Goal: Task Accomplishment & Management: Manage account settings

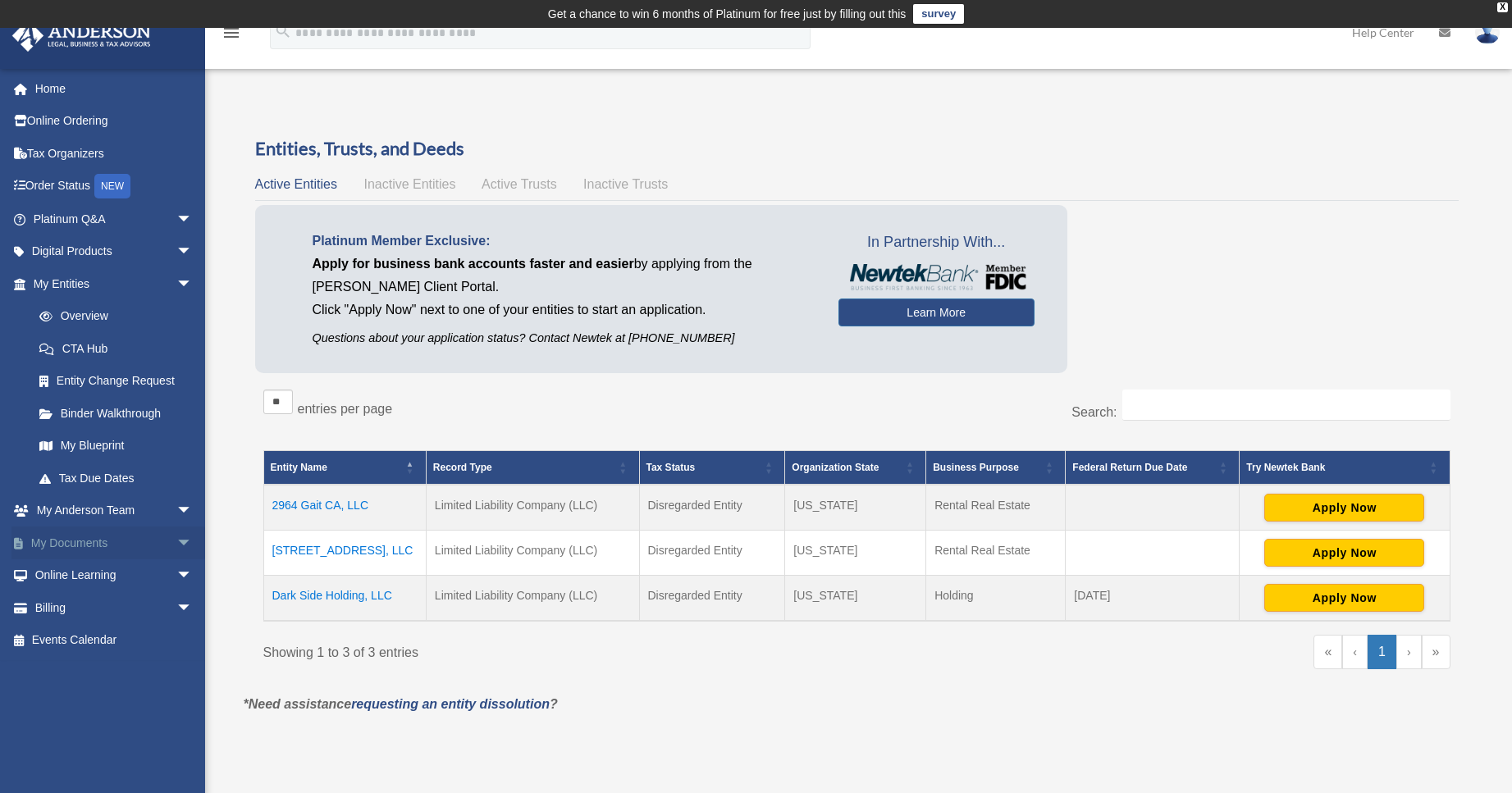
click at [74, 536] on link "My Documents arrow_drop_down" at bounding box center [115, 542] width 206 height 33
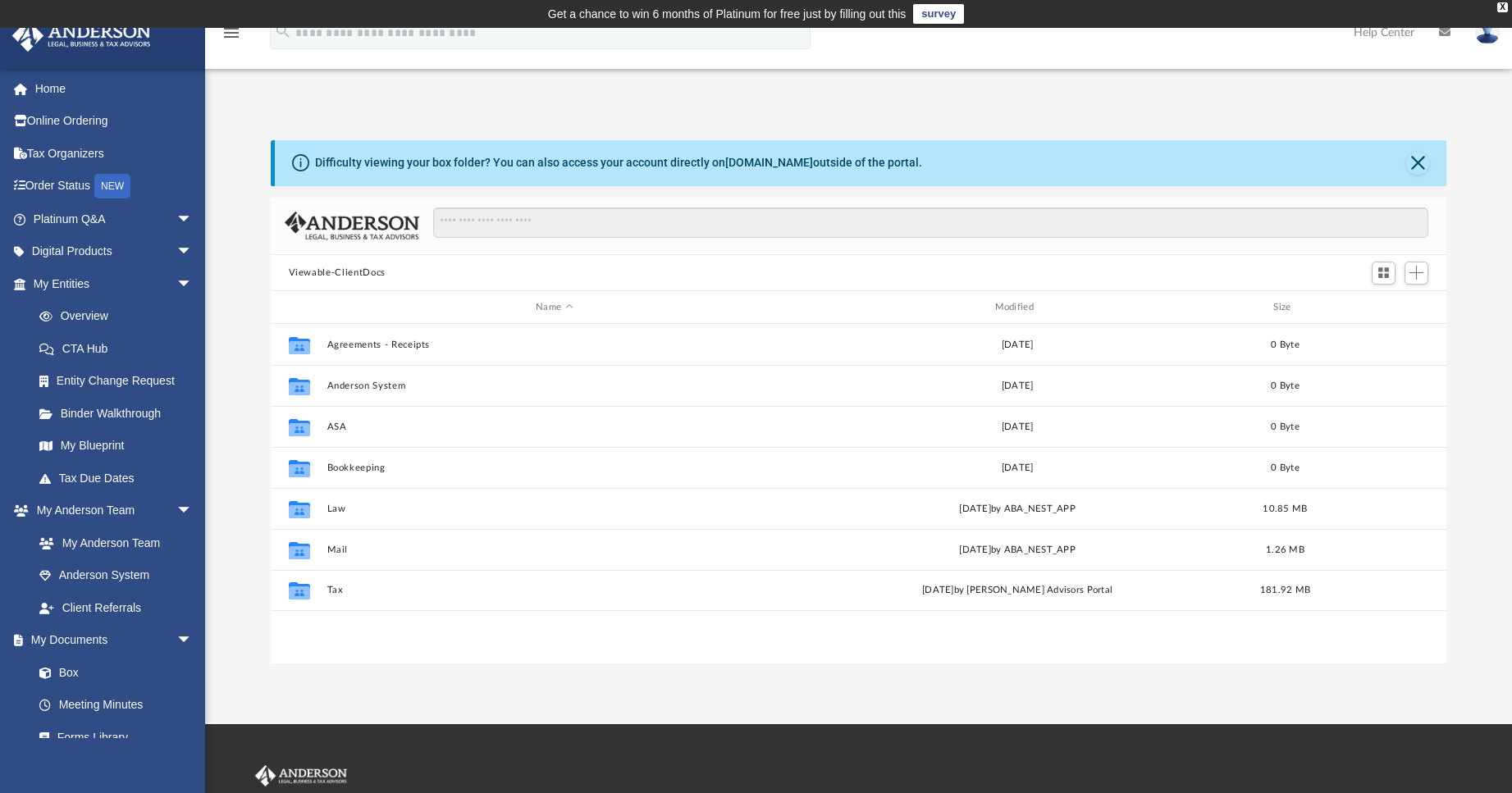
scroll to position [361, 1163]
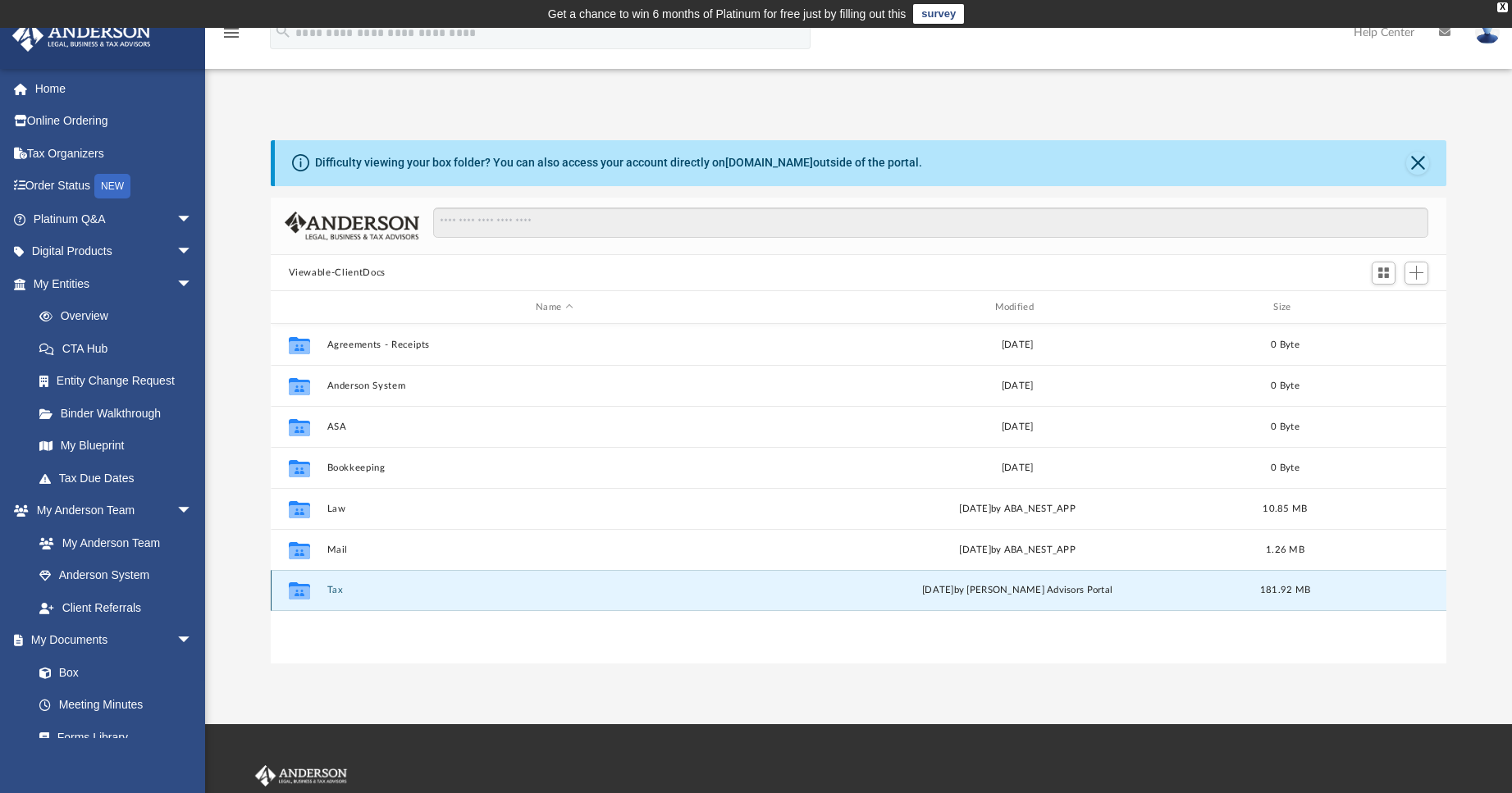
click at [338, 586] on button "Tax" at bounding box center [554, 591] width 455 height 11
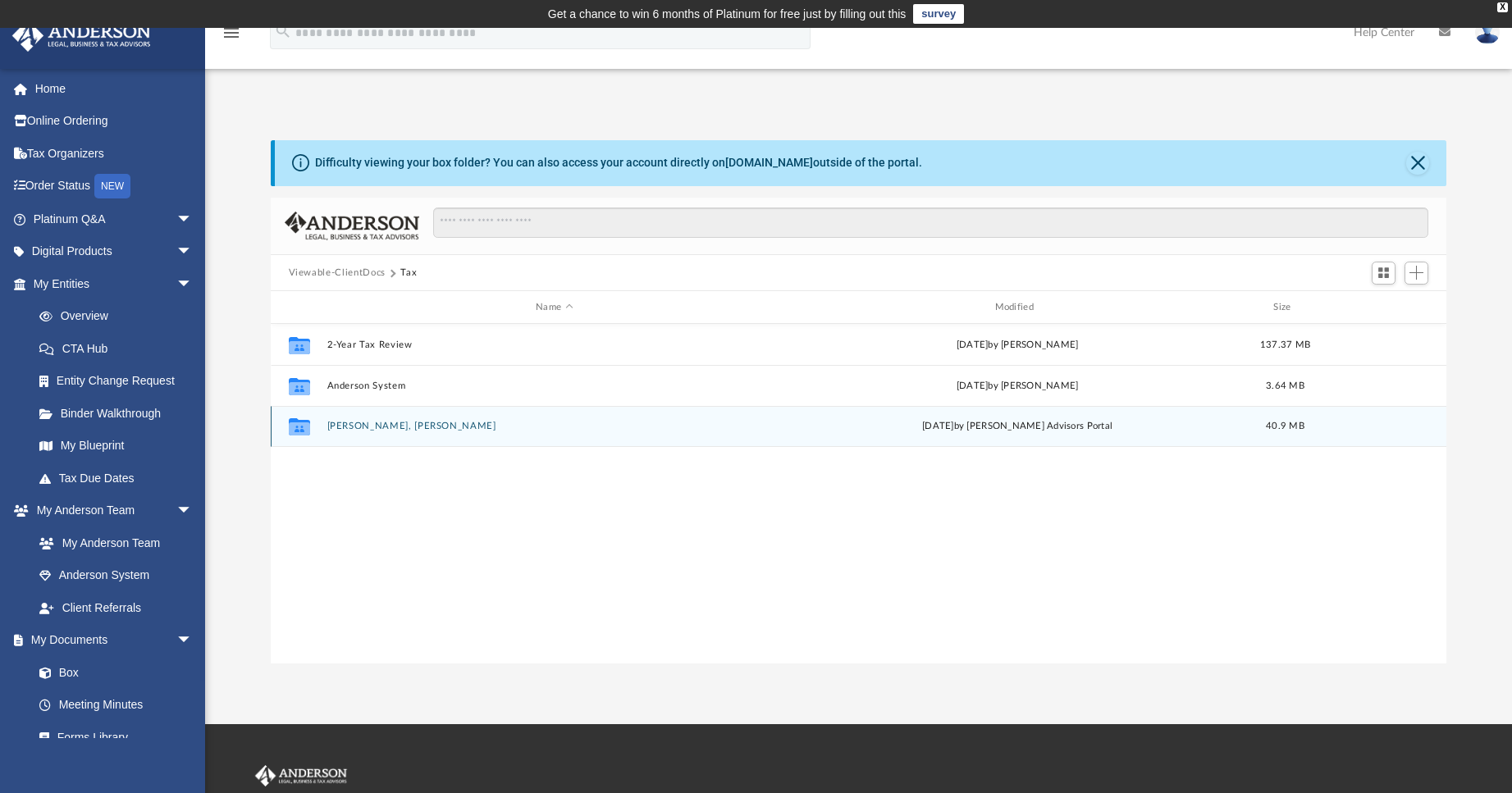
click at [373, 419] on div "Collaborated [PERSON_NAME], [PERSON_NAME][DATE] by [PERSON_NAME] Advisors Porta…" at bounding box center [859, 426] width 1176 height 41
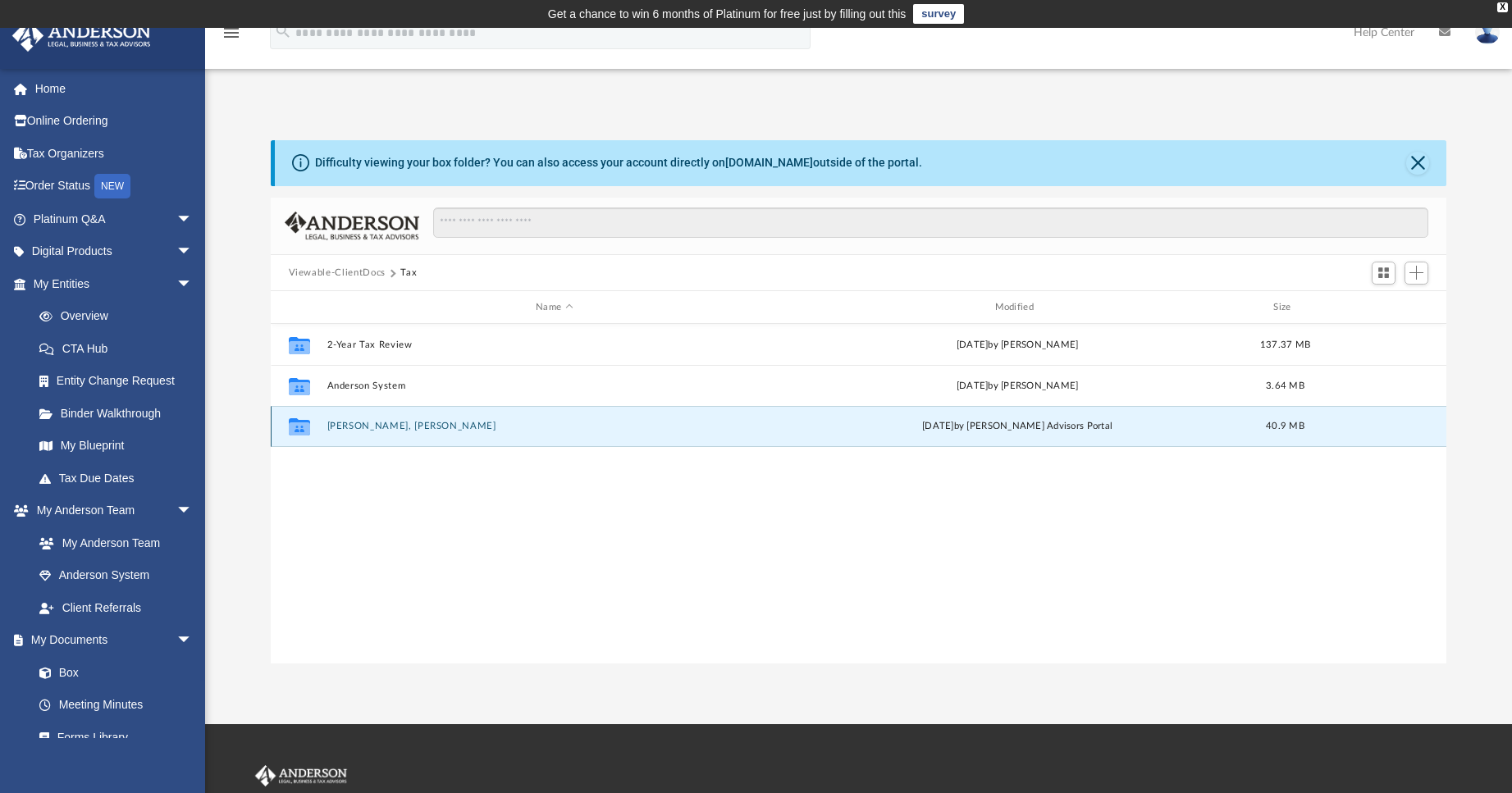
click at [371, 425] on button "[PERSON_NAME], [PERSON_NAME]" at bounding box center [554, 427] width 455 height 11
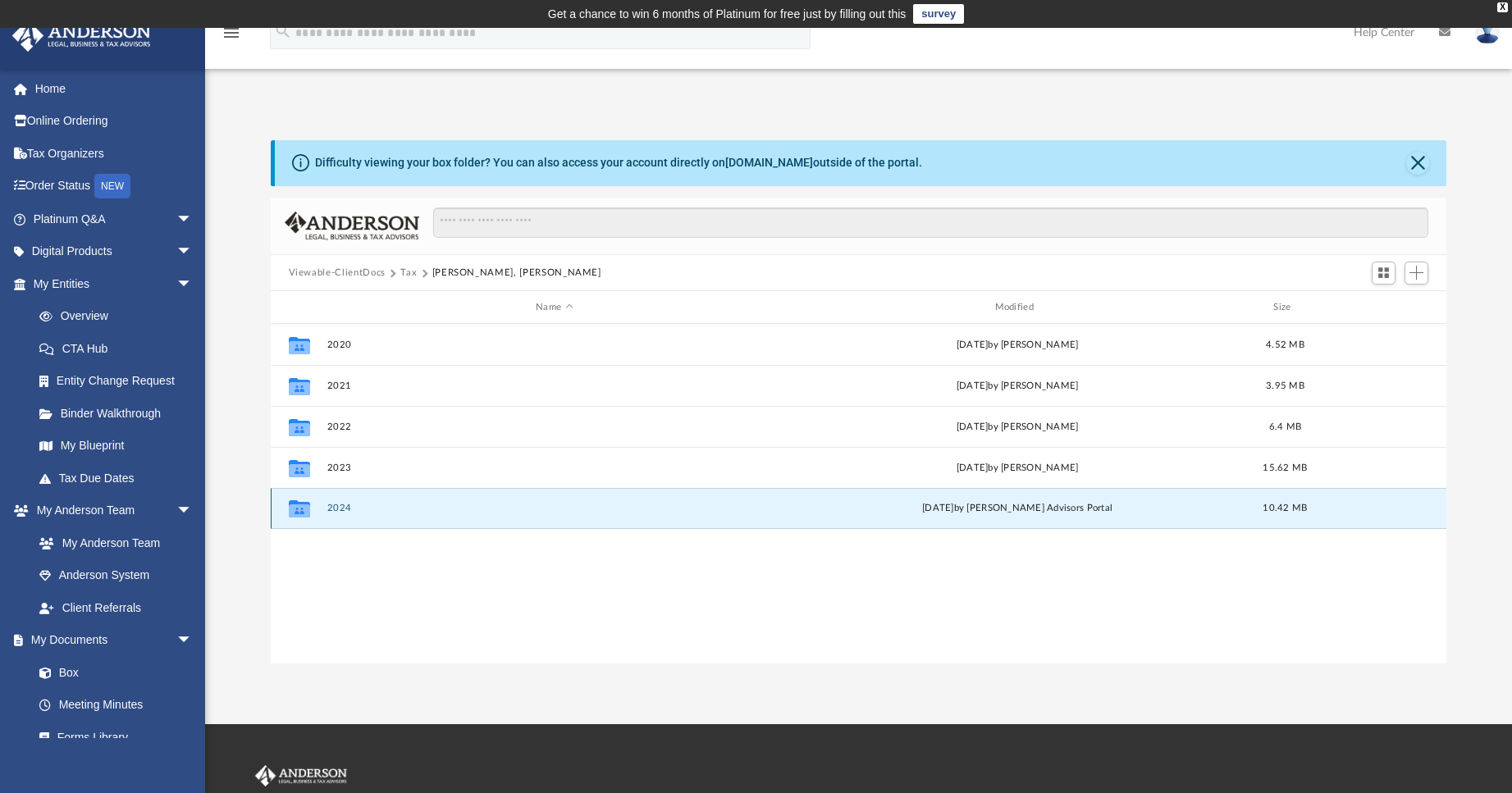
click at [342, 508] on button "2024" at bounding box center [554, 509] width 455 height 11
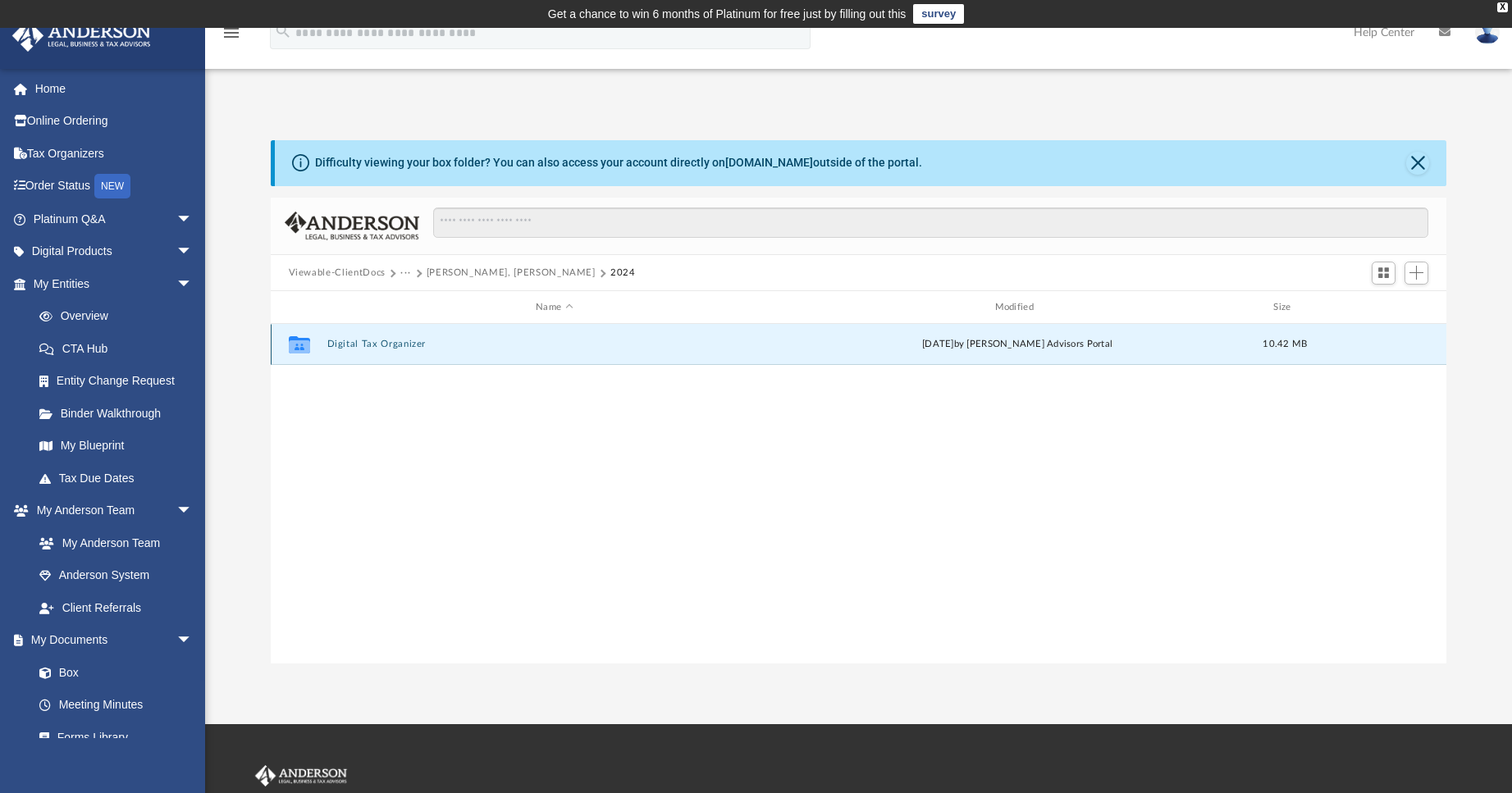
click at [368, 346] on button "Digital Tax Organizer" at bounding box center [554, 345] width 455 height 11
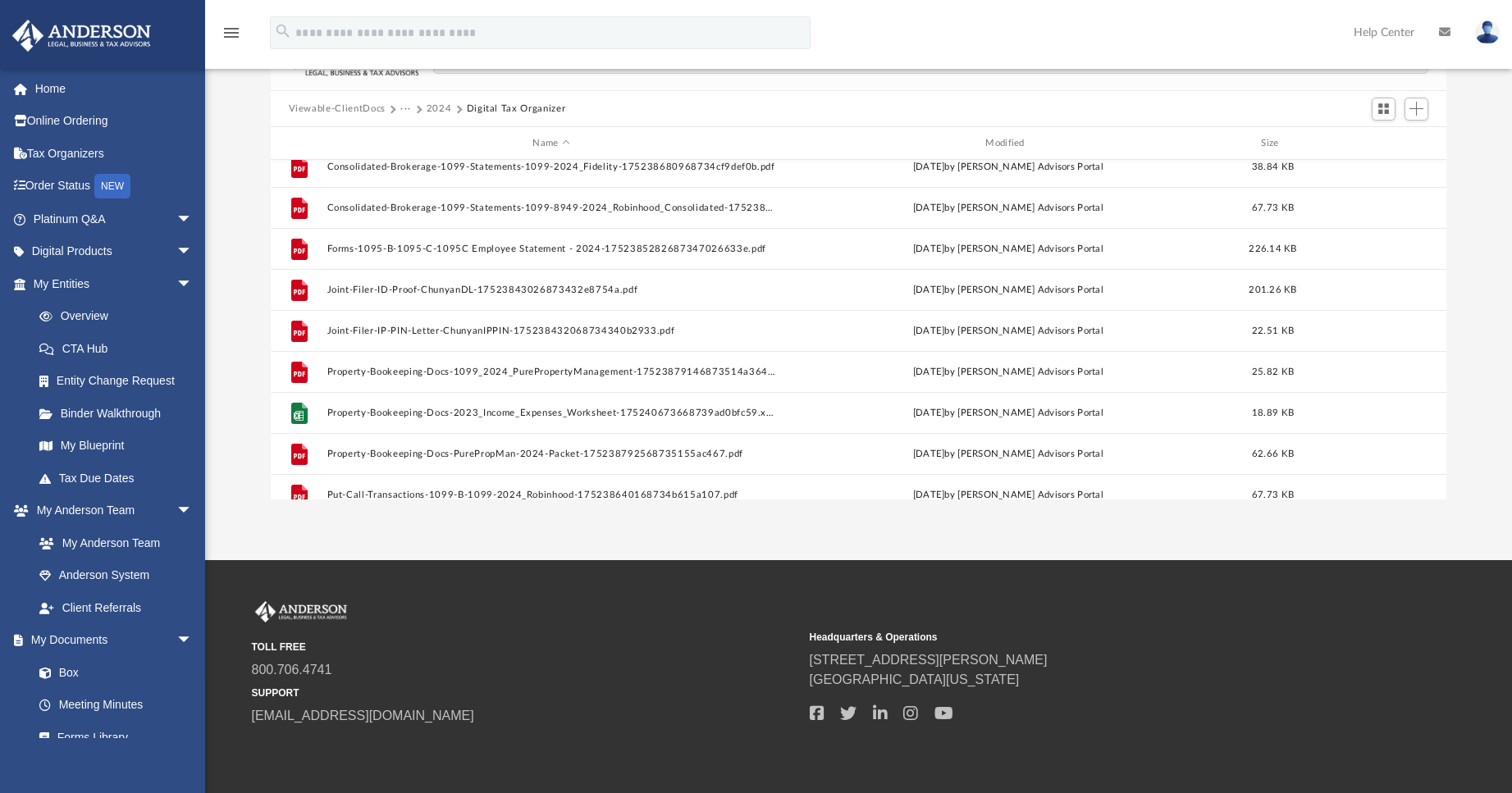
scroll to position [0, 0]
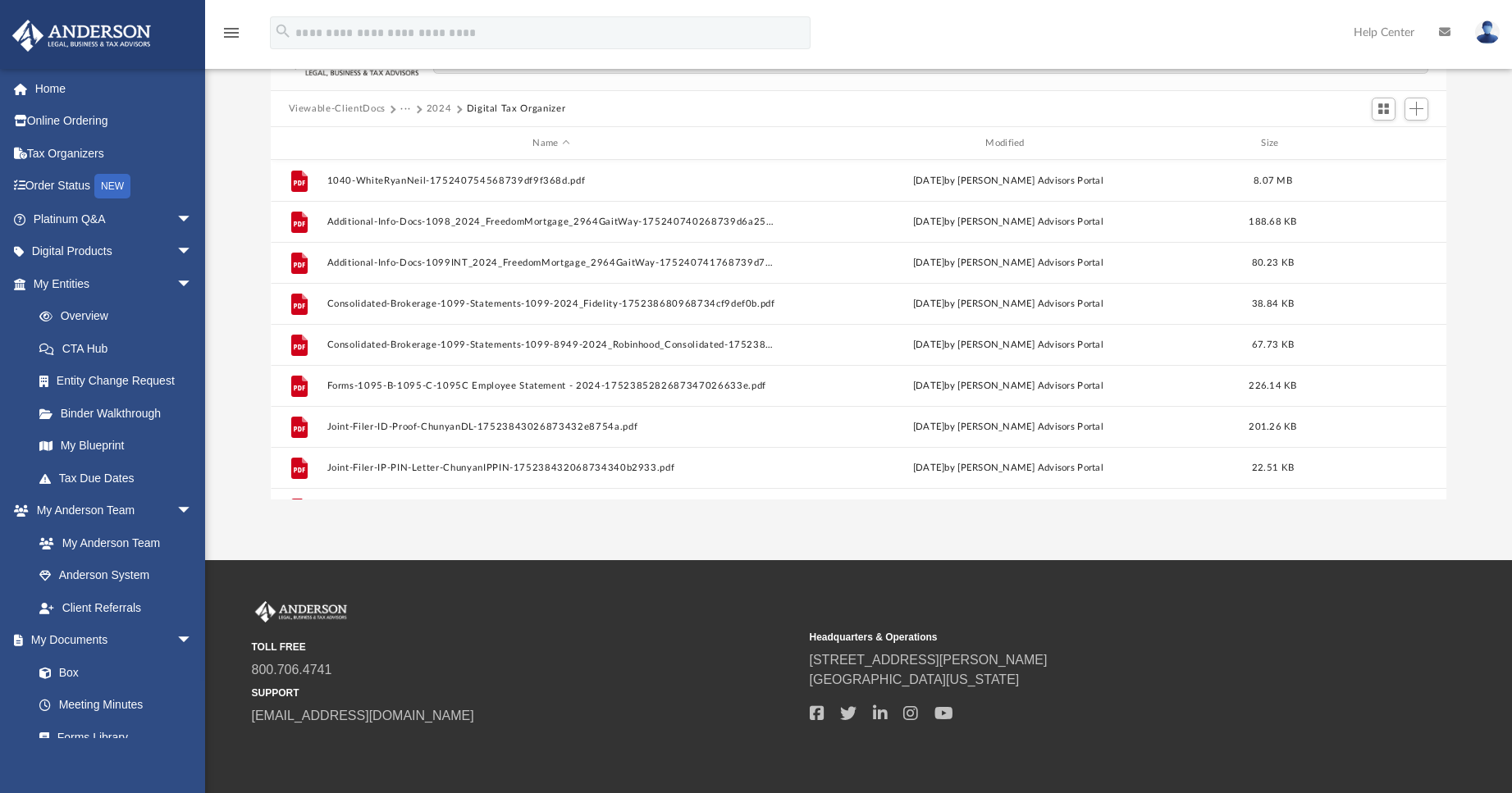
click at [440, 111] on button "2024" at bounding box center [439, 110] width 25 height 15
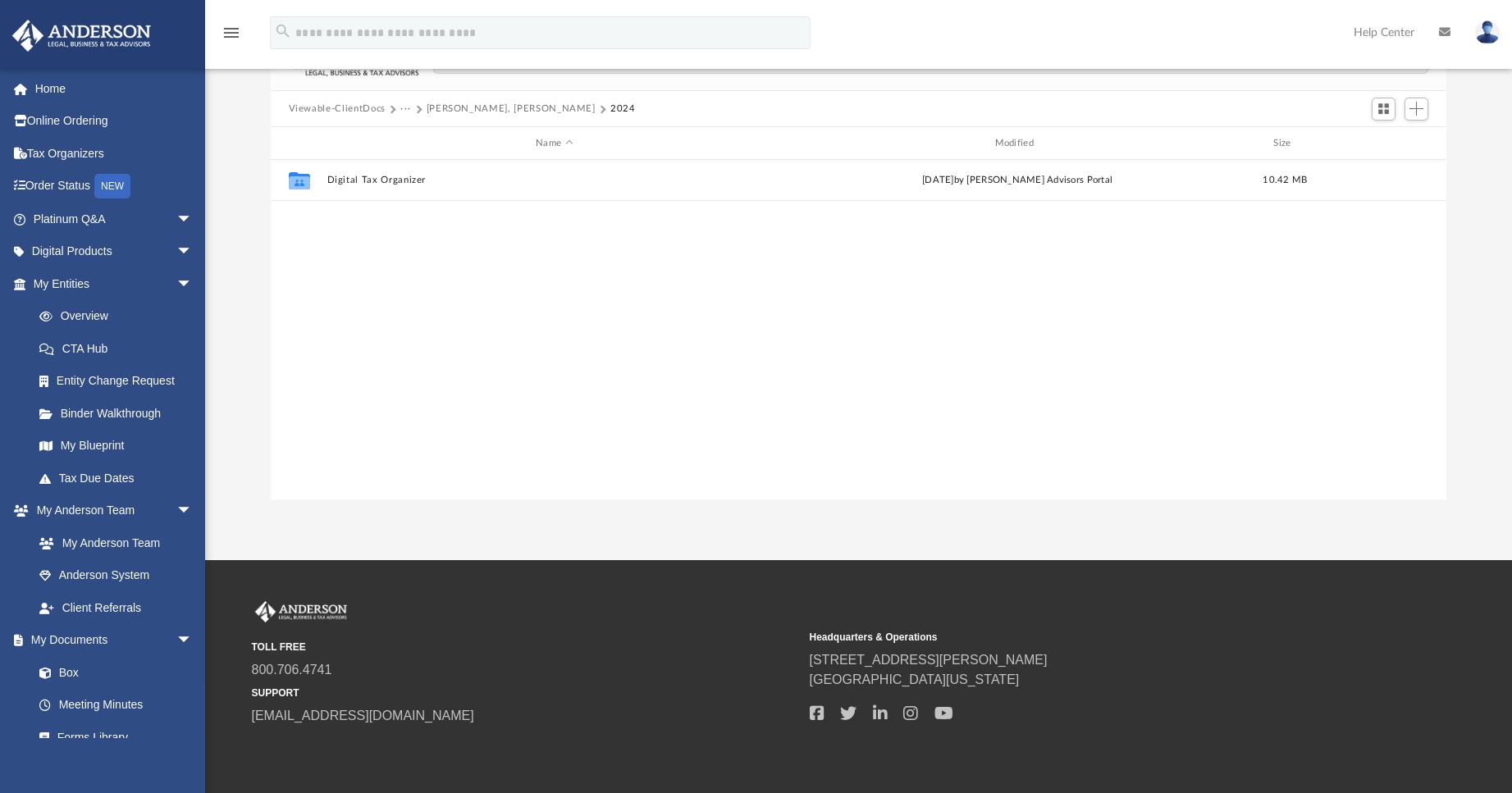
drag, startPoint x: 366, startPoint y: 236, endPoint x: 331, endPoint y: 237, distance: 35.0
click at [331, 237] on div "Collaborated Folder Digital Tax Organizer [DATE] by [PERSON_NAME] Advisors Port…" at bounding box center [859, 330] width 1176 height 340
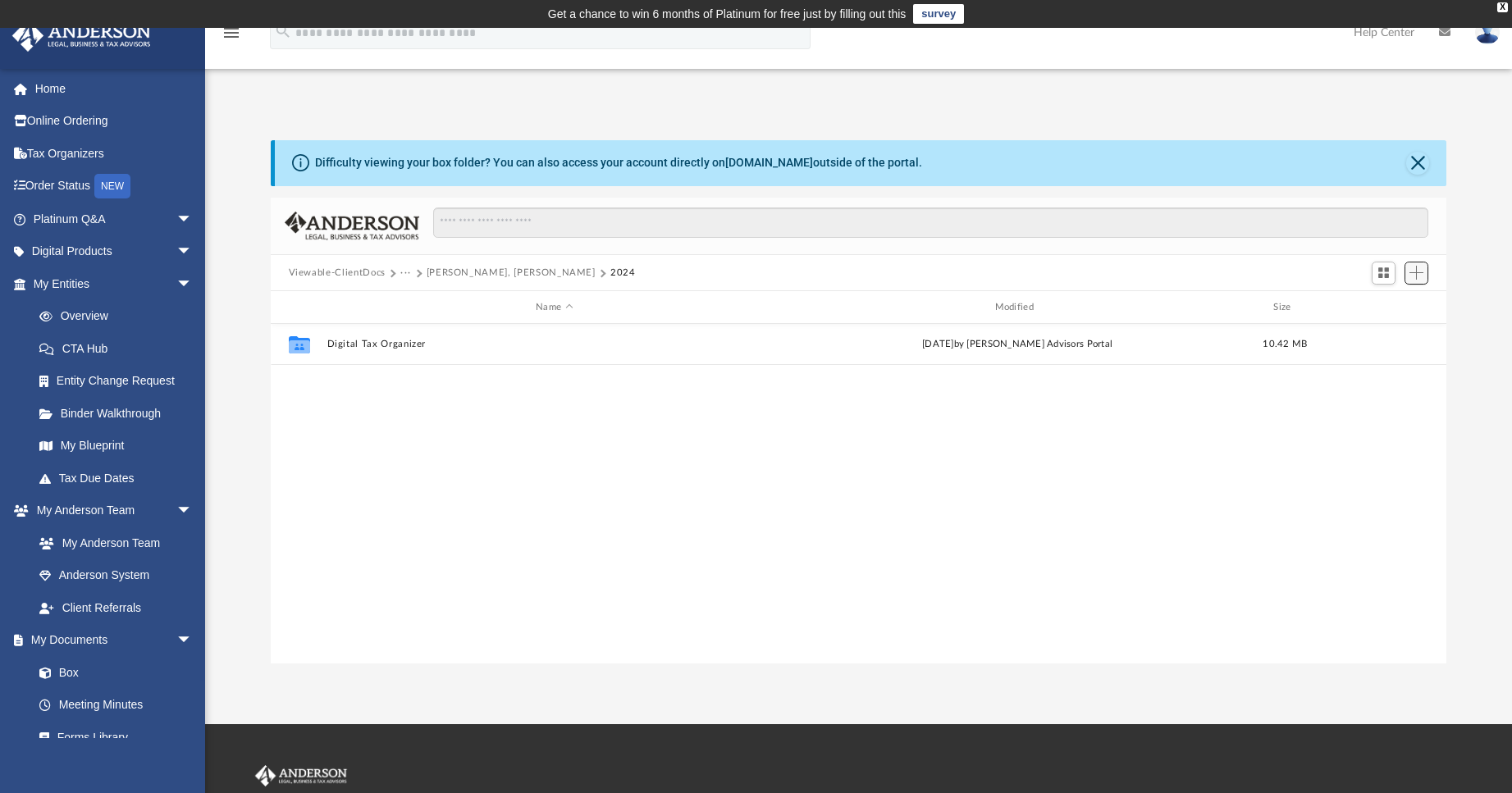
click at [1412, 278] on span "Add" at bounding box center [1416, 273] width 14 height 14
click at [1382, 335] on li "New Folder" at bounding box center [1392, 331] width 53 height 18
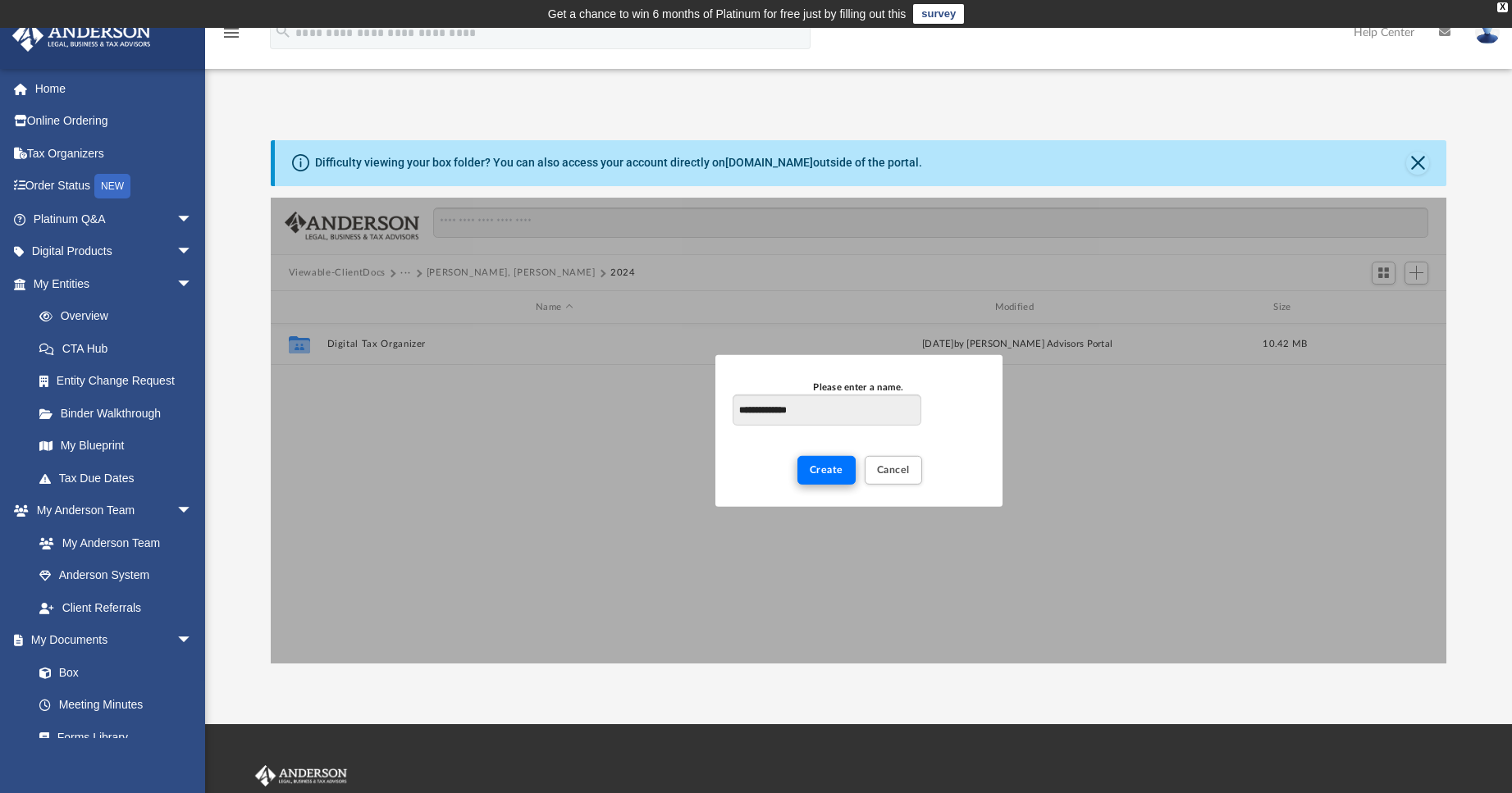
type input "**********"
click at [833, 463] on button "Create" at bounding box center [827, 470] width 59 height 28
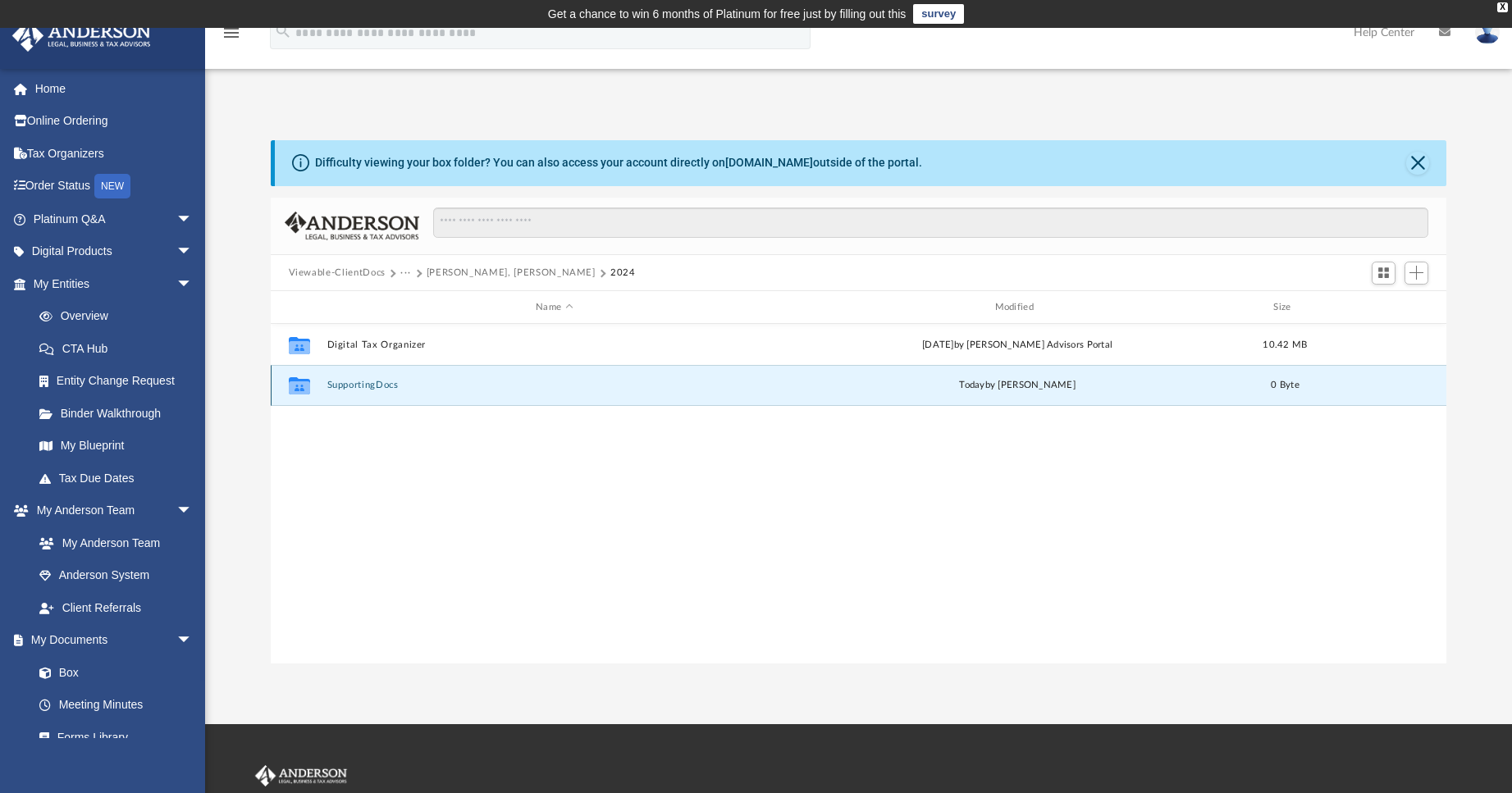
click at [359, 386] on button "SupportingDocs" at bounding box center [554, 386] width 455 height 11
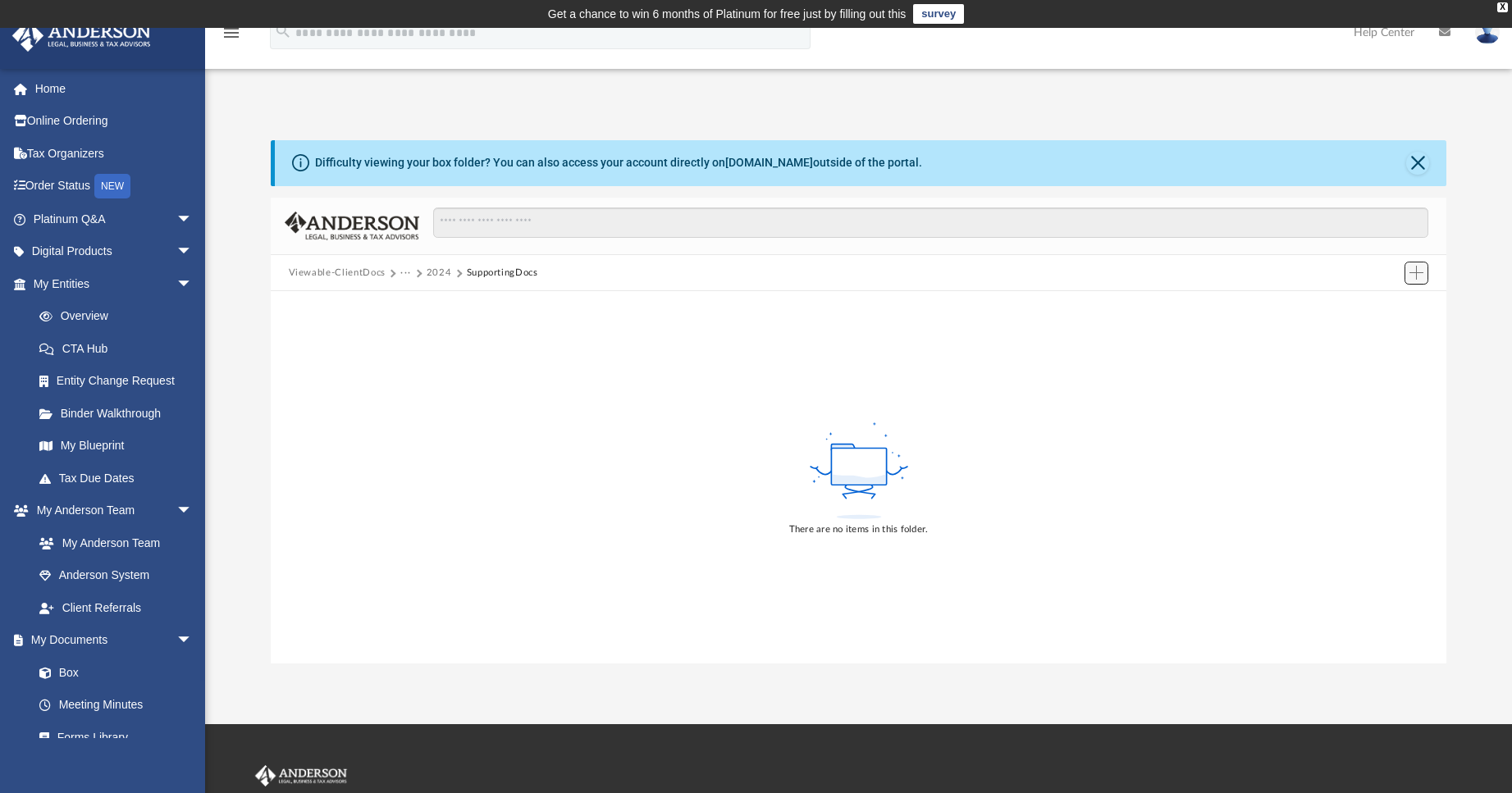
click at [1413, 272] on span "Add" at bounding box center [1416, 273] width 14 height 14
click at [1378, 309] on li "Upload" at bounding box center [1392, 306] width 53 height 18
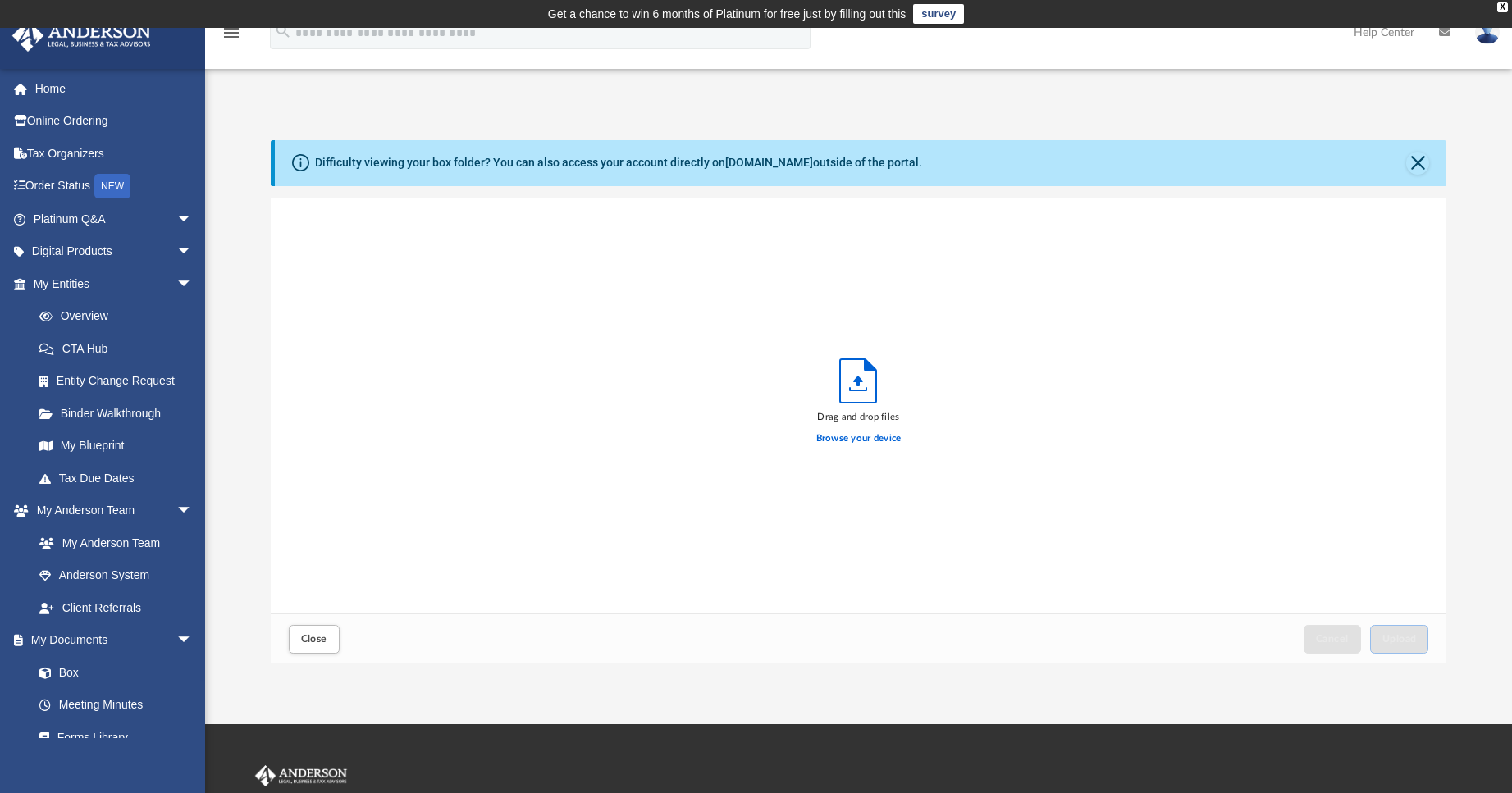
scroll to position [403, 1163]
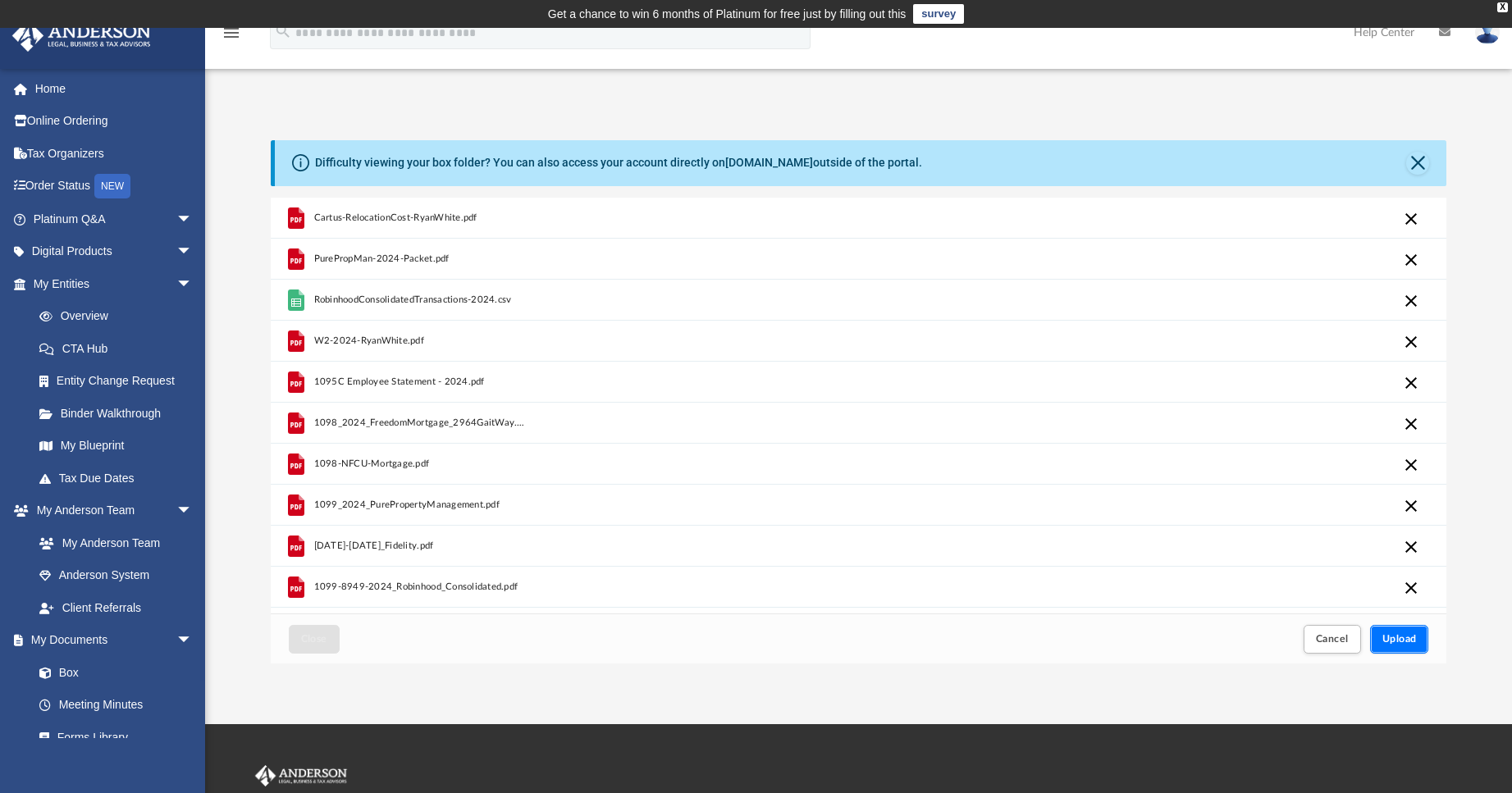
click at [1399, 637] on span "Upload" at bounding box center [1399, 639] width 34 height 10
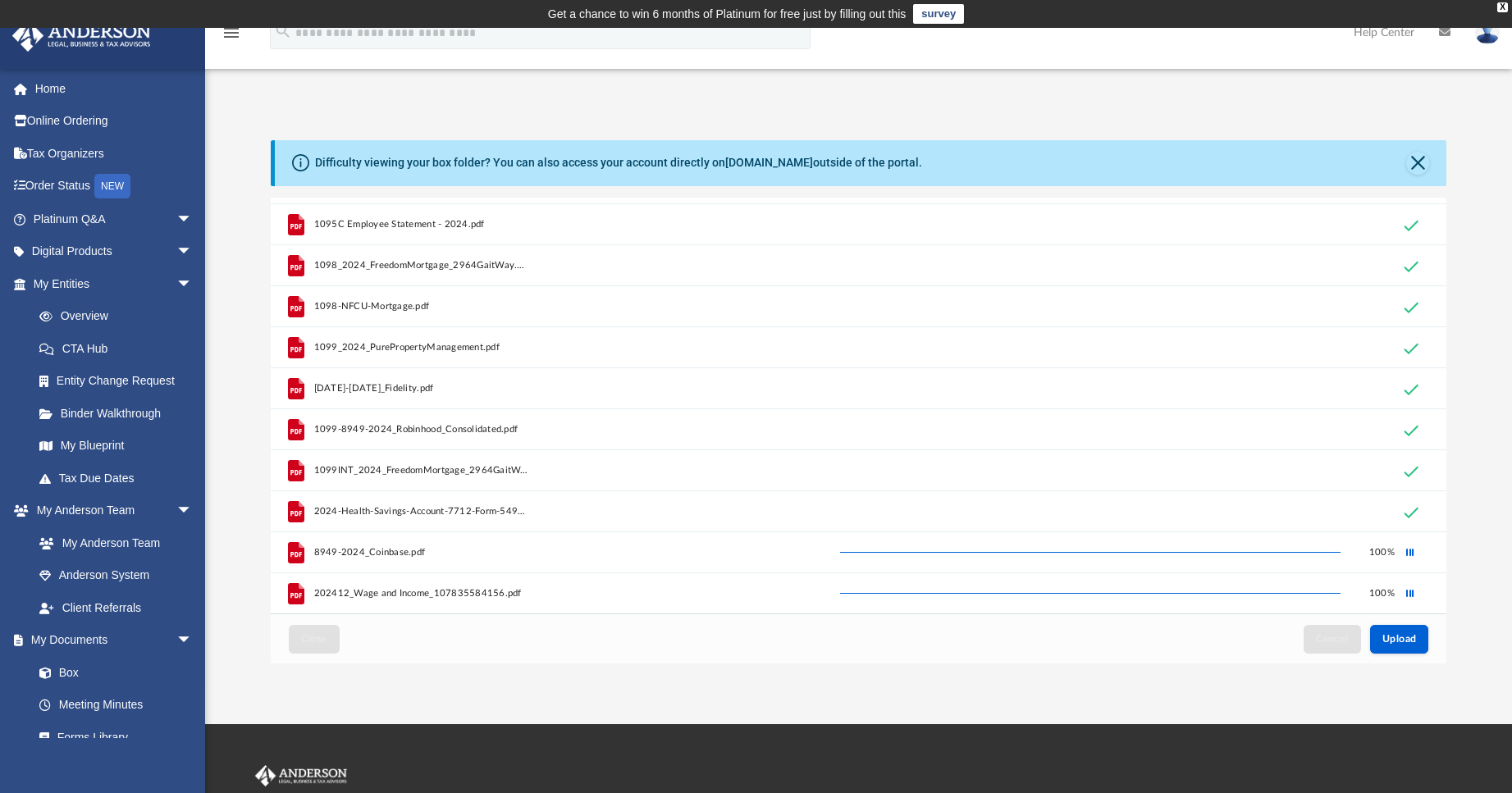
scroll to position [0, 0]
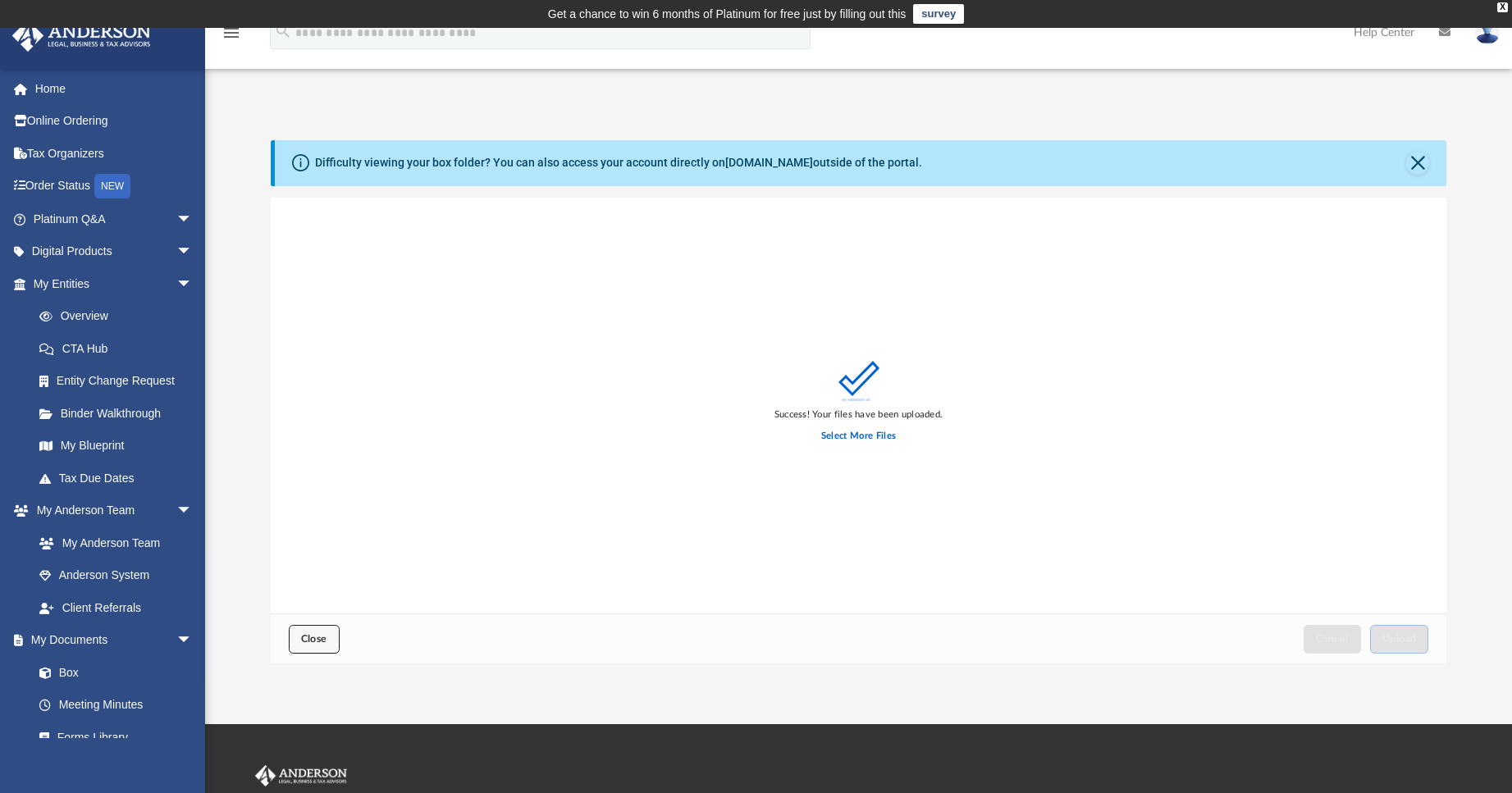
click at [310, 641] on span "Close" at bounding box center [314, 639] width 26 height 10
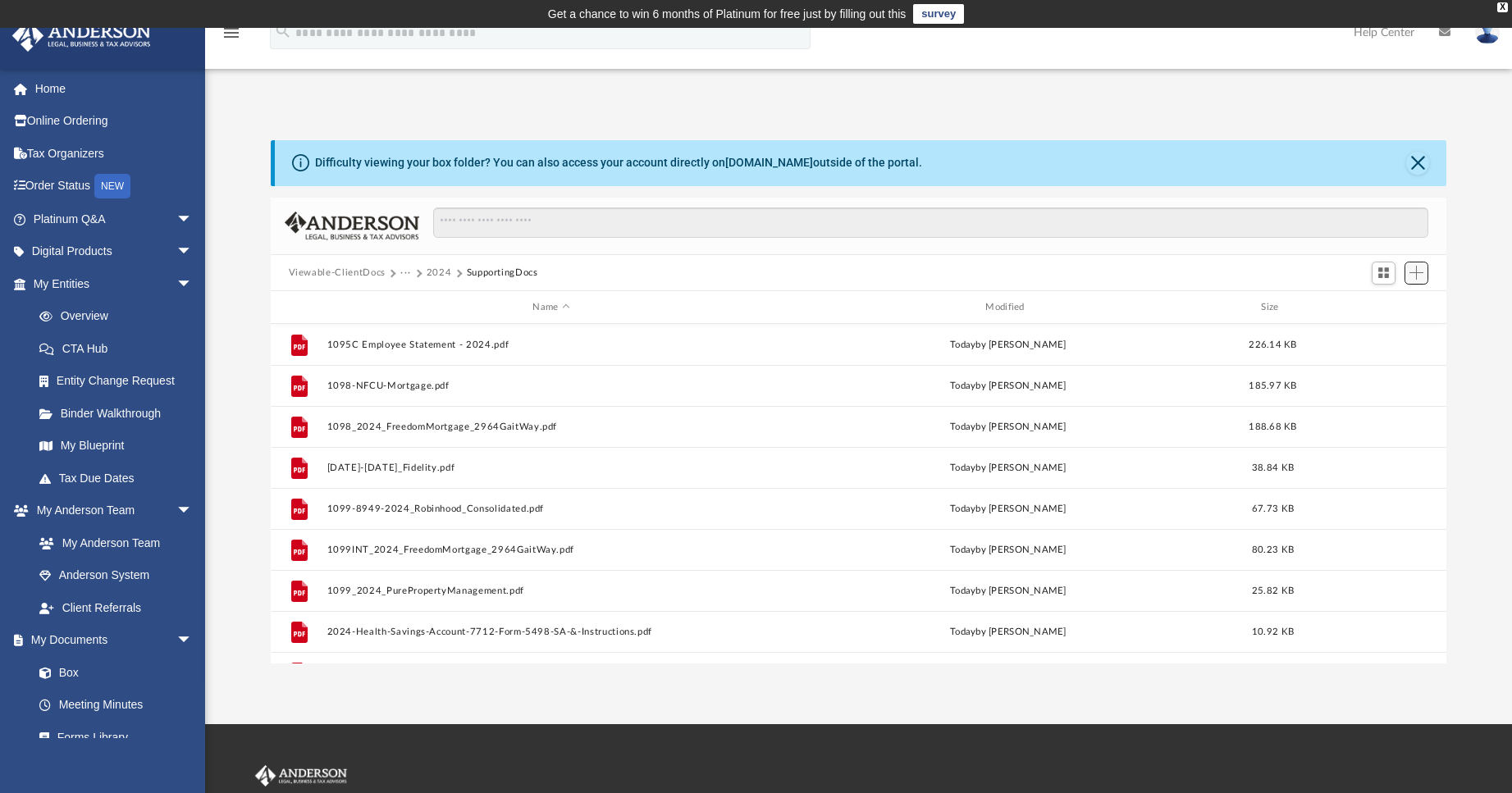
click at [1414, 274] on span "Add" at bounding box center [1416, 273] width 14 height 14
click at [1374, 308] on li "Upload" at bounding box center [1392, 306] width 53 height 18
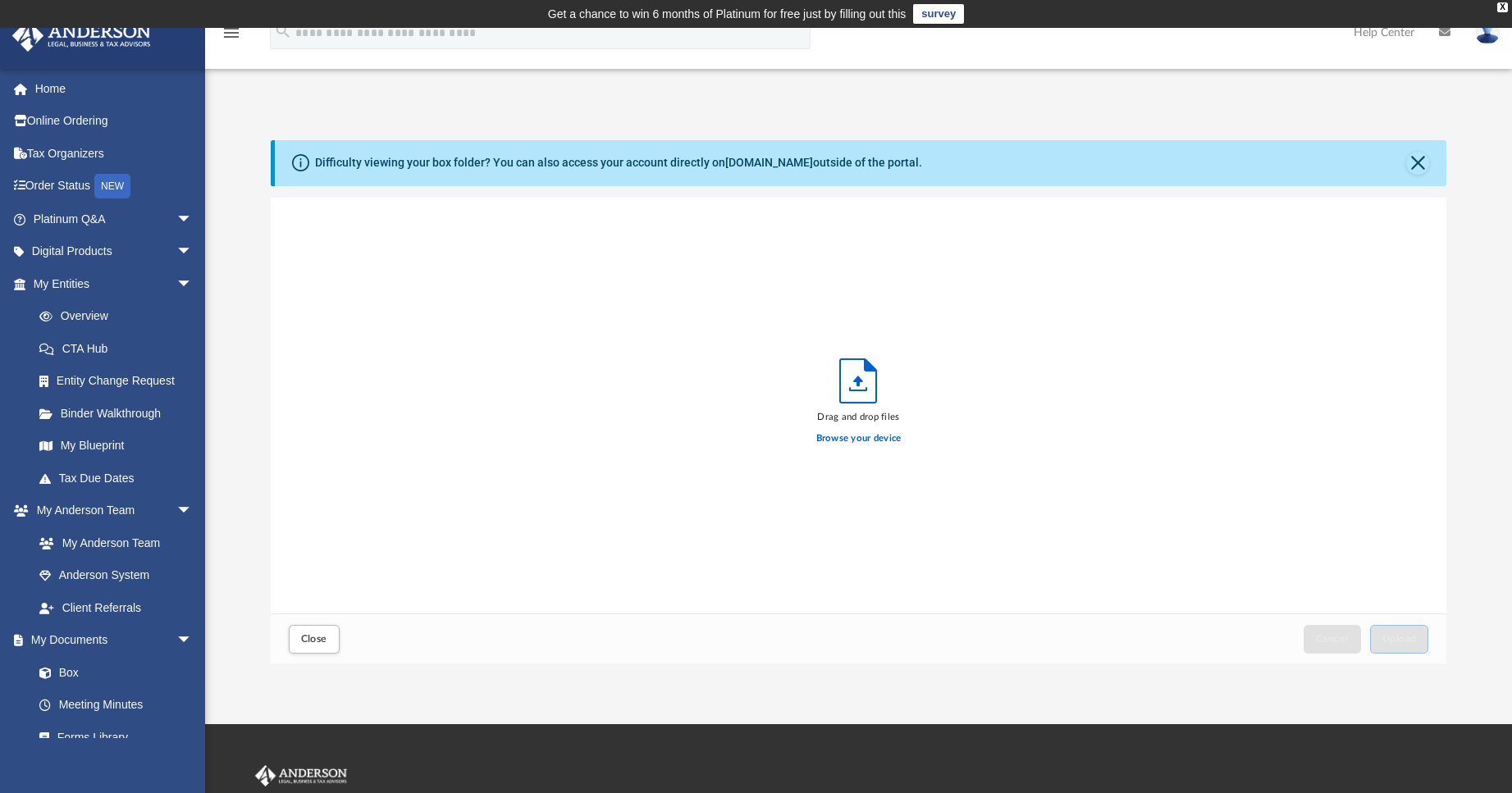
scroll to position [403, 1163]
drag, startPoint x: 705, startPoint y: 354, endPoint x: 662, endPoint y: 289, distance: 77.9
click at [662, 289] on div "Drag and drop files Browse your device" at bounding box center [859, 406] width 1176 height 417
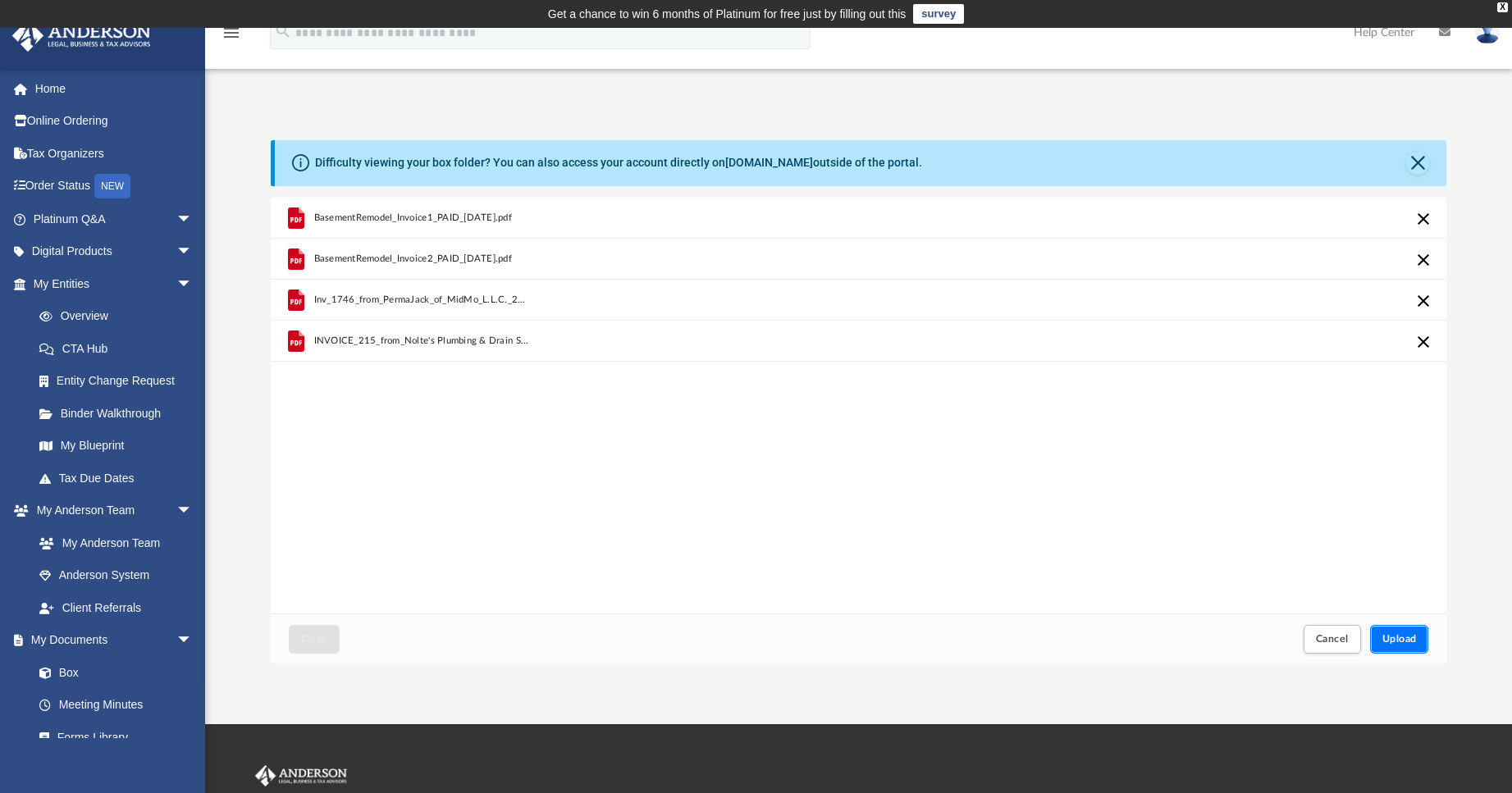
click at [1399, 637] on span "Upload" at bounding box center [1399, 639] width 34 height 10
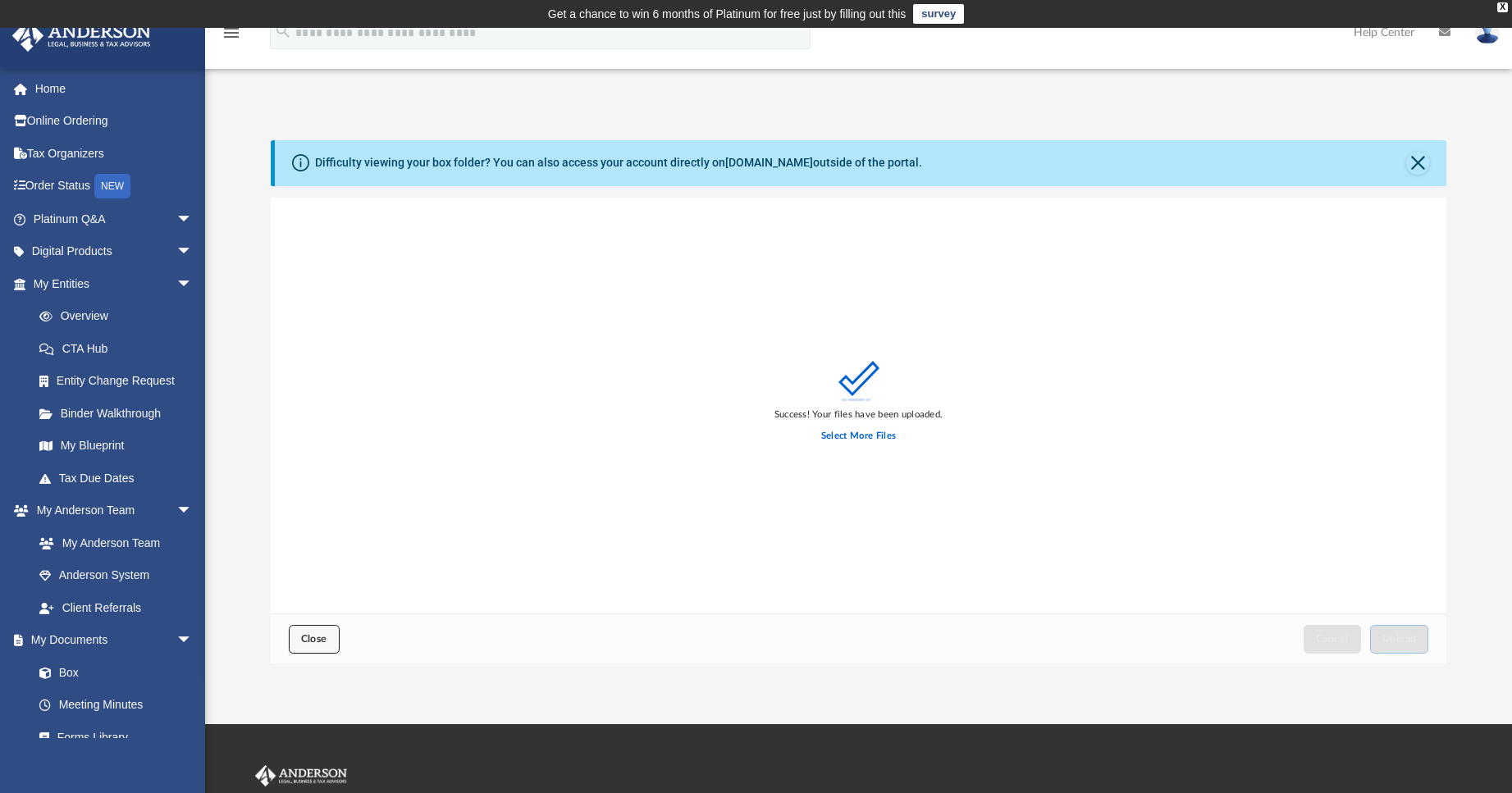
click at [305, 642] on span "Close" at bounding box center [314, 639] width 26 height 10
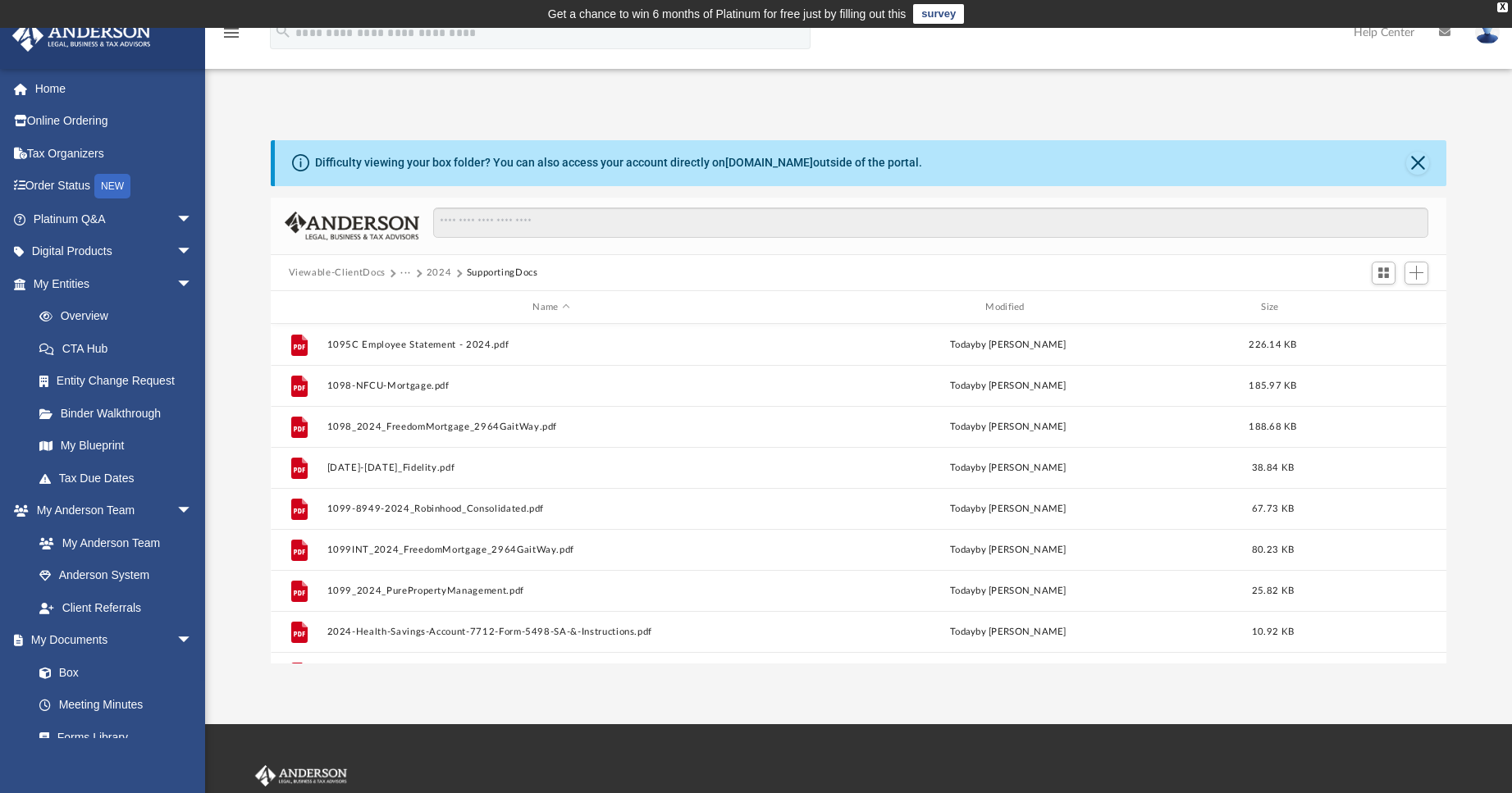
click at [506, 100] on div "App [EMAIL_ADDRESS][DOMAIN_NAME] Sign Out [EMAIL_ADDRESS][DOMAIN_NAME] Home Onl…" at bounding box center [756, 376] width 1512 height 576
click at [335, 719] on div "App [EMAIL_ADDRESS][DOMAIN_NAME] Sign Out [EMAIL_ADDRESS][DOMAIN_NAME] Home Onl…" at bounding box center [756, 376] width 1512 height 696
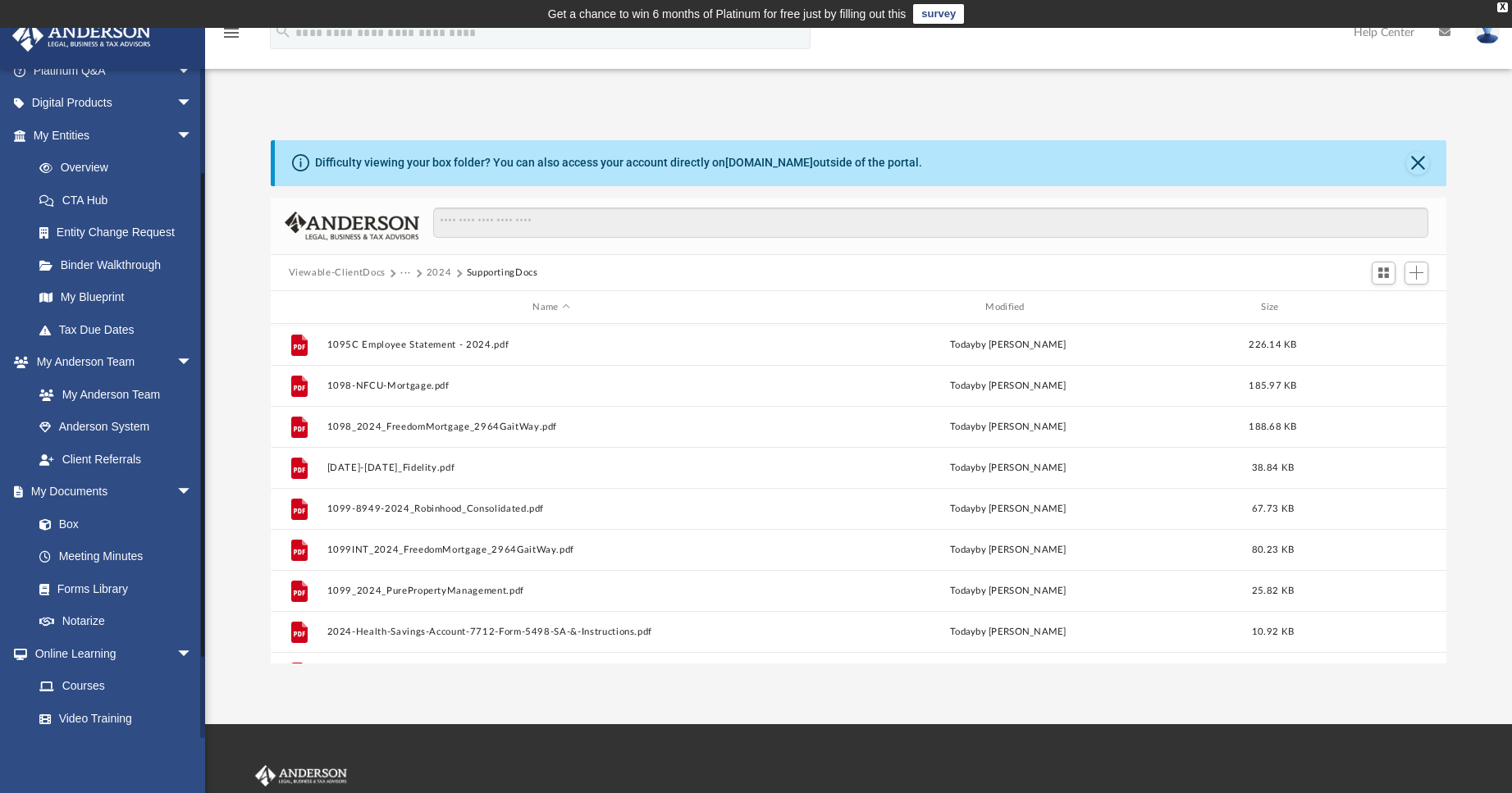
scroll to position [164, 0]
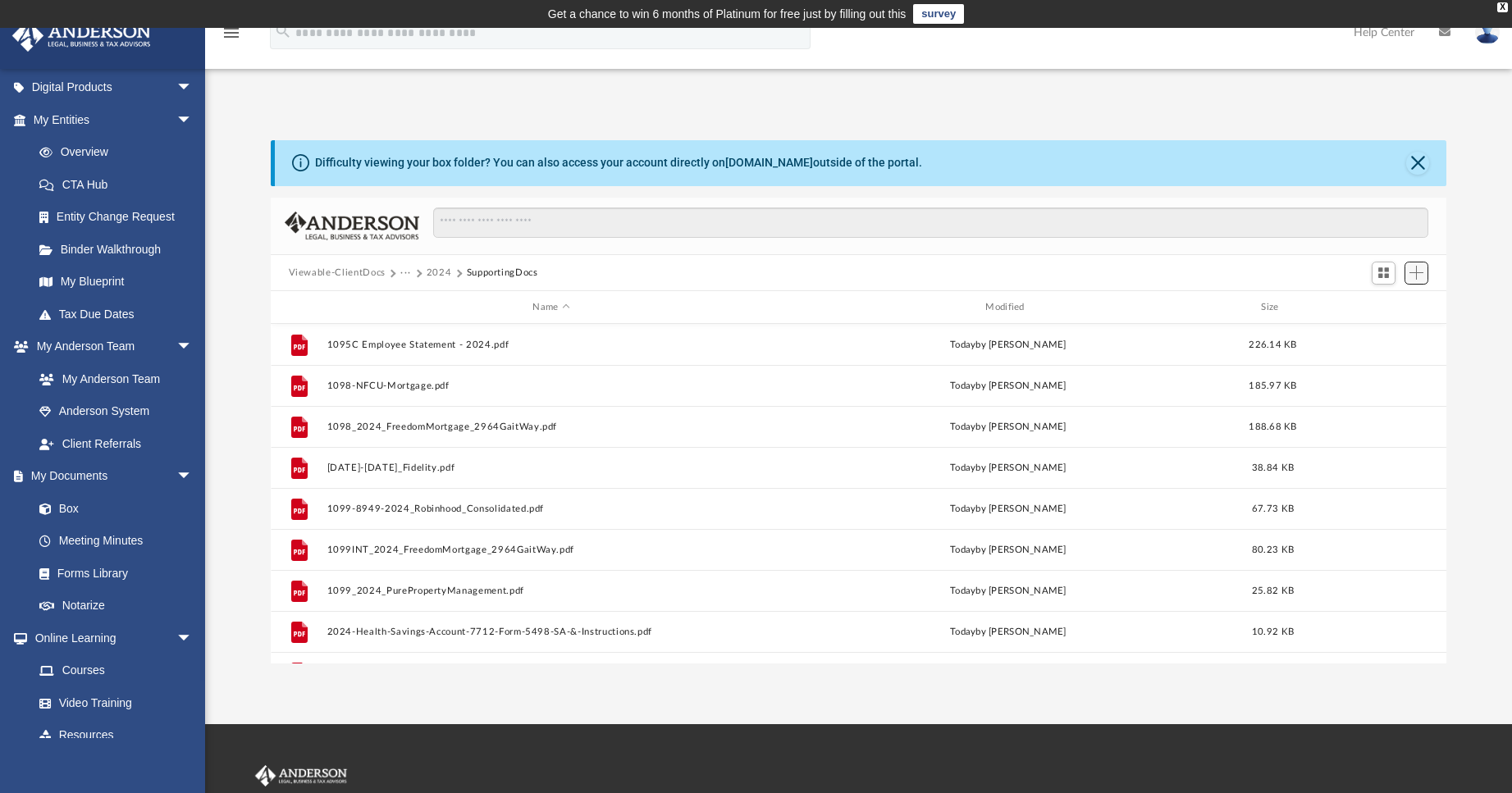
click at [1410, 274] on span "Add" at bounding box center [1416, 273] width 14 height 14
click at [1384, 309] on li "Upload" at bounding box center [1392, 306] width 53 height 18
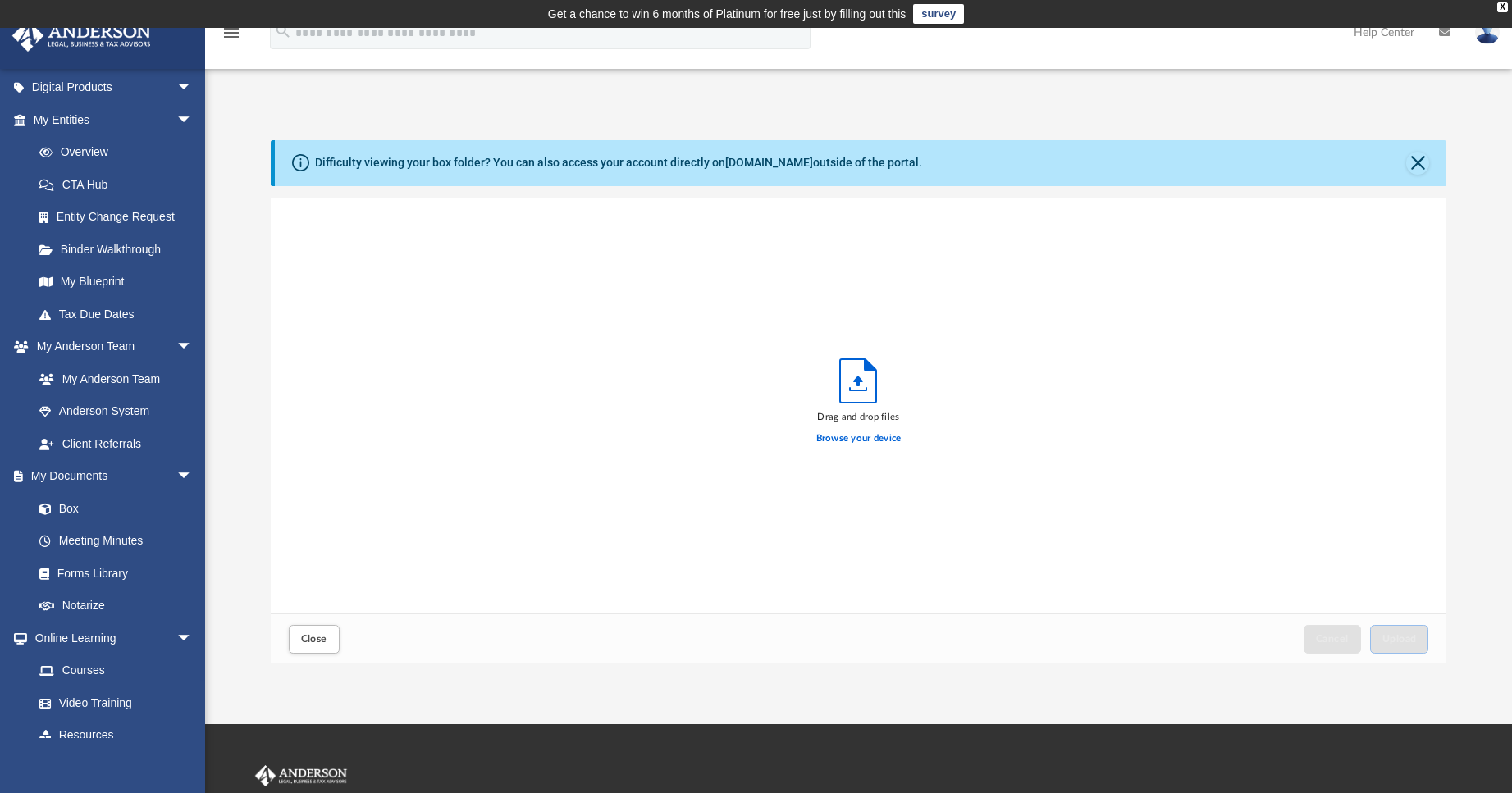
scroll to position [403, 1163]
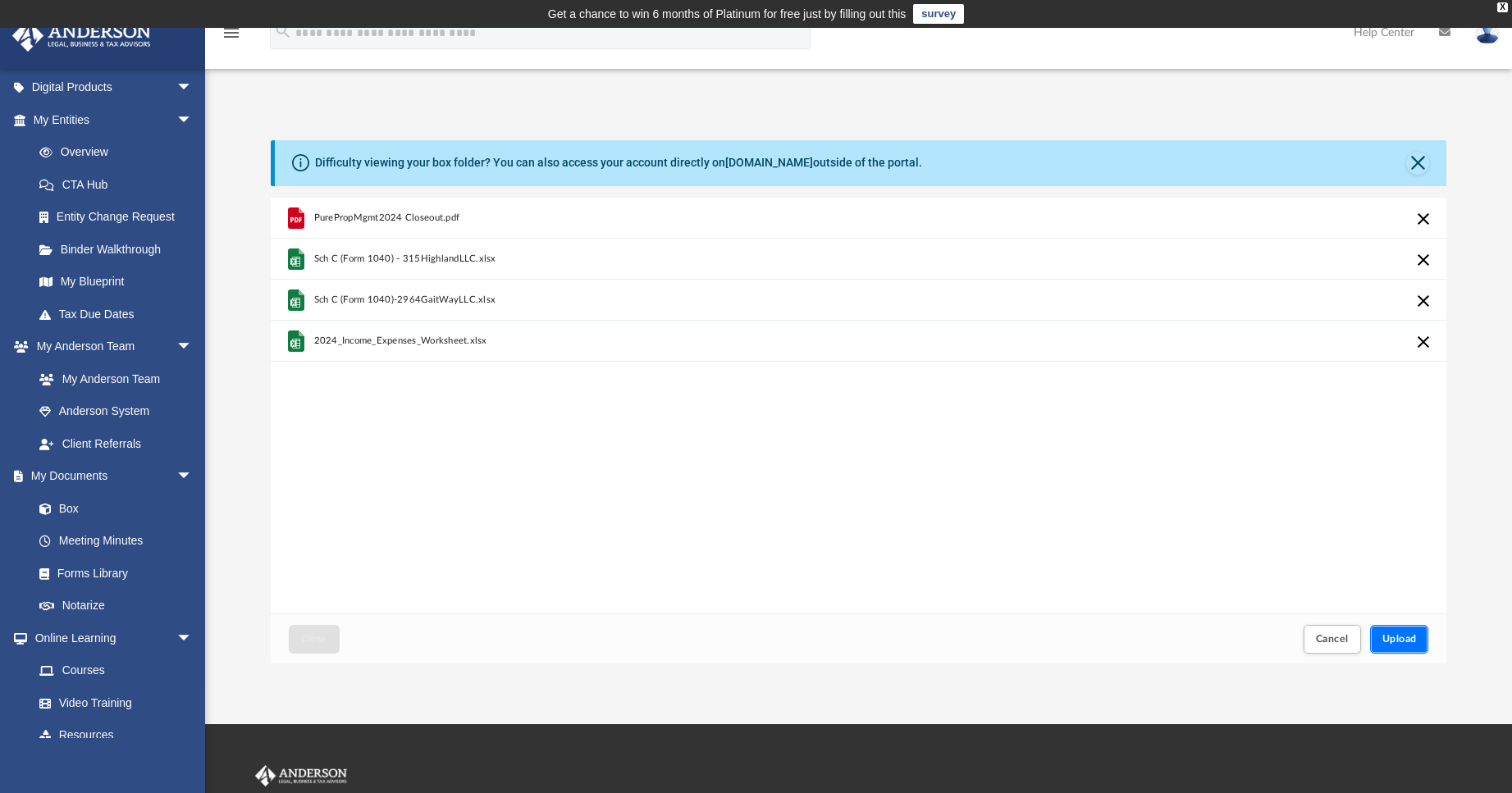
click at [1392, 638] on span "Upload" at bounding box center [1399, 639] width 34 height 10
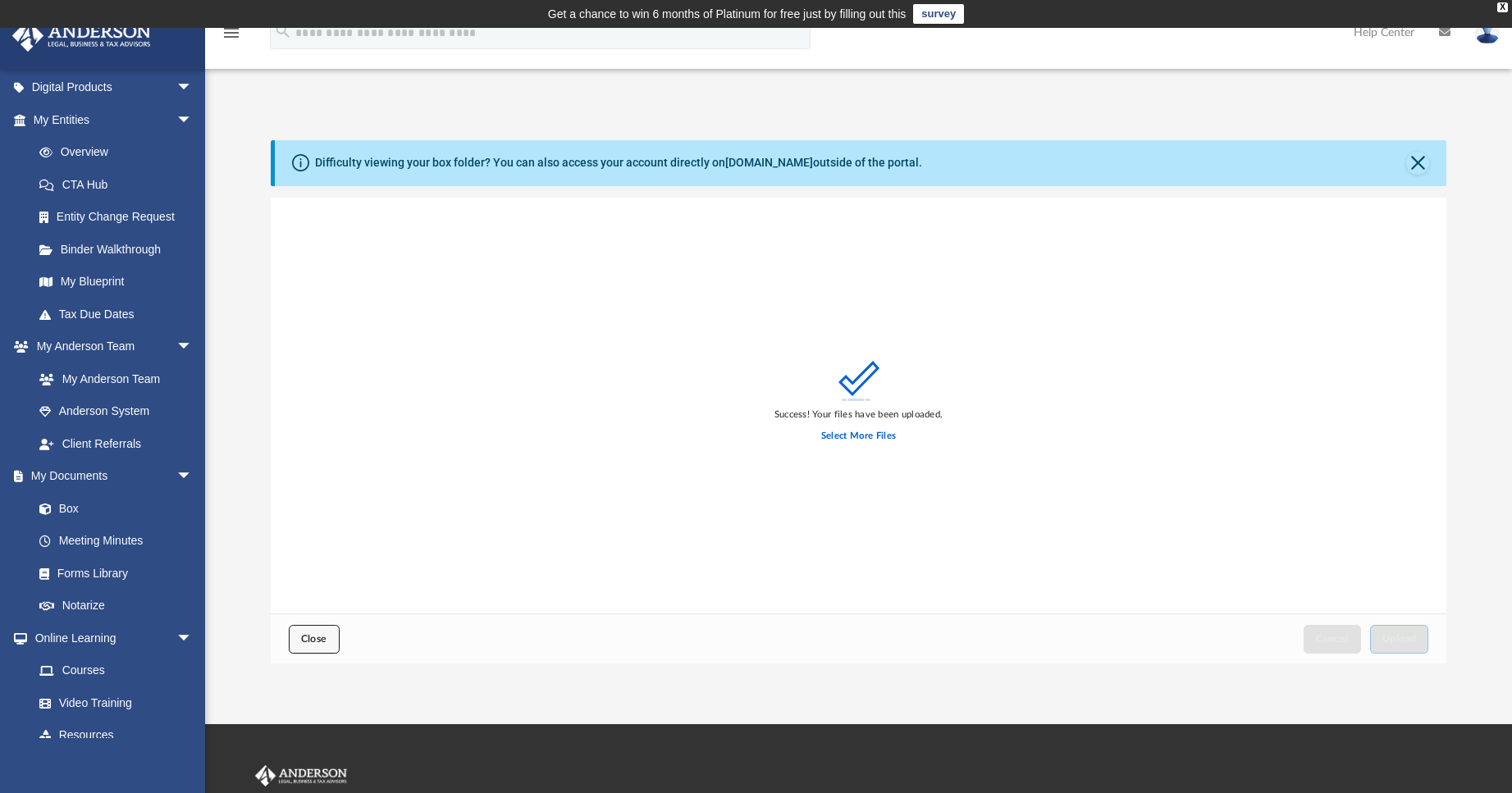
click at [312, 642] on span "Close" at bounding box center [314, 639] width 26 height 10
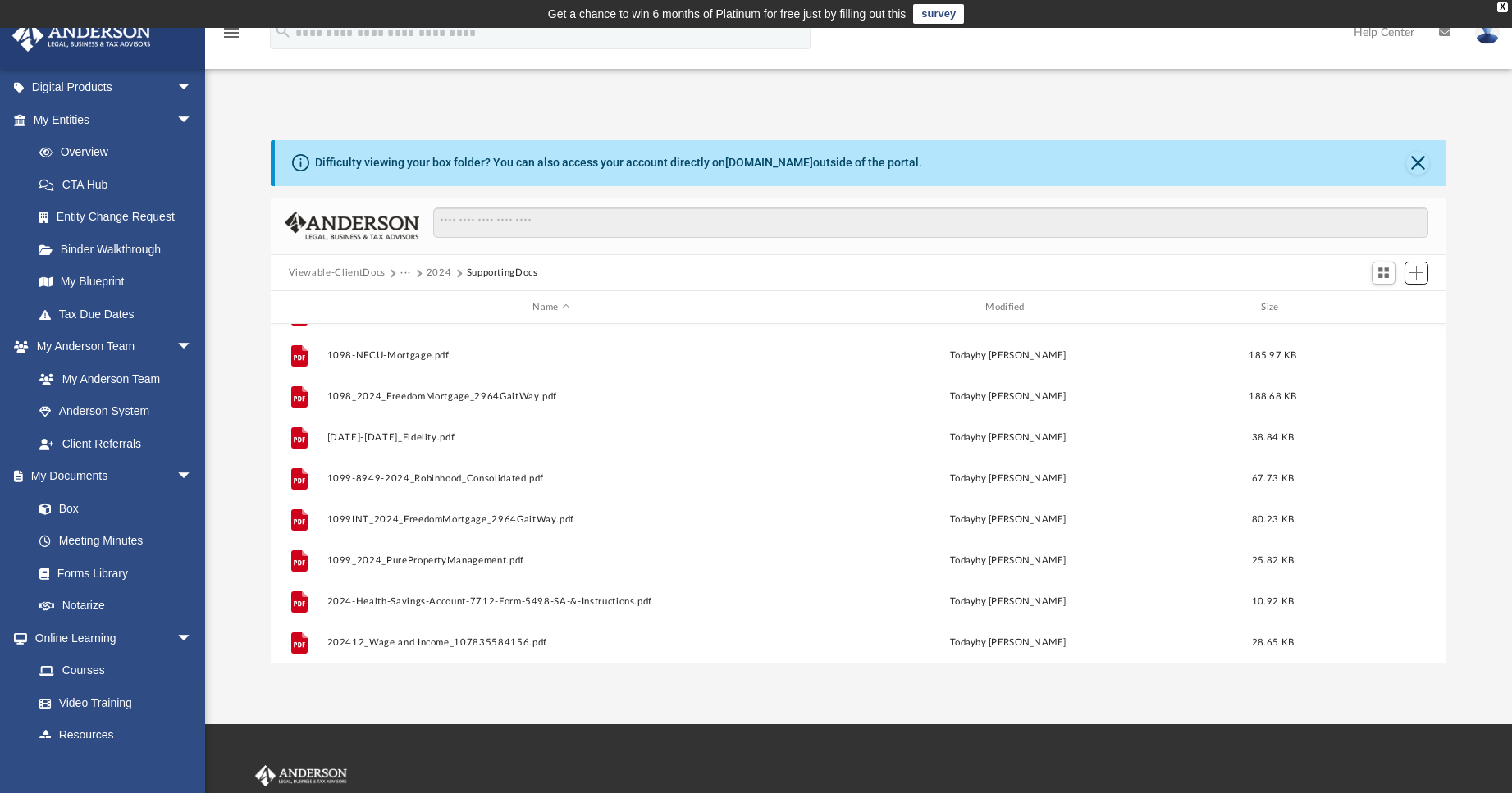
scroll to position [0, 0]
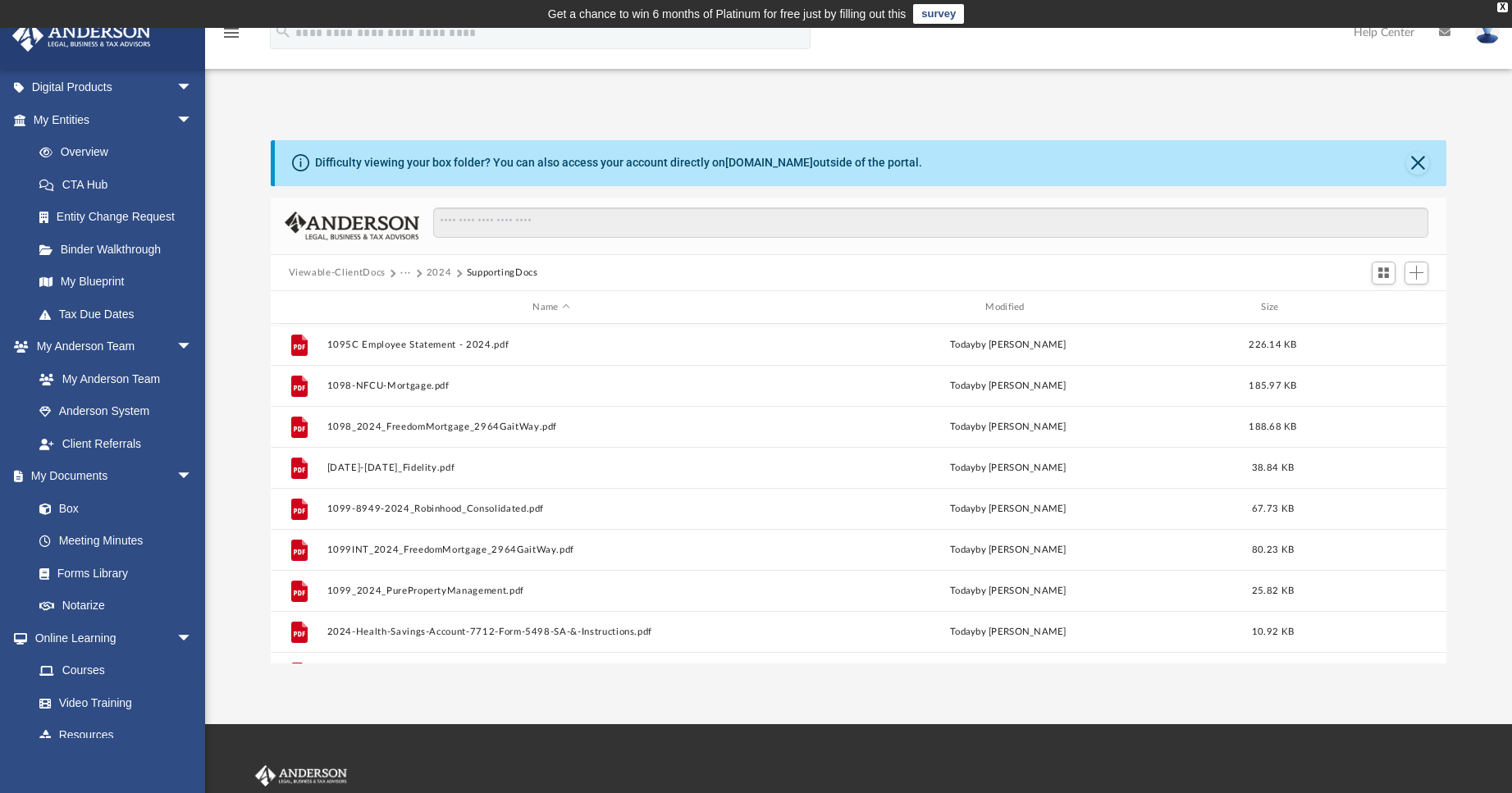
click at [243, 487] on div "Difficulty viewing your box folder? You can also access your account directly o…" at bounding box center [859, 402] width 1307 height 524
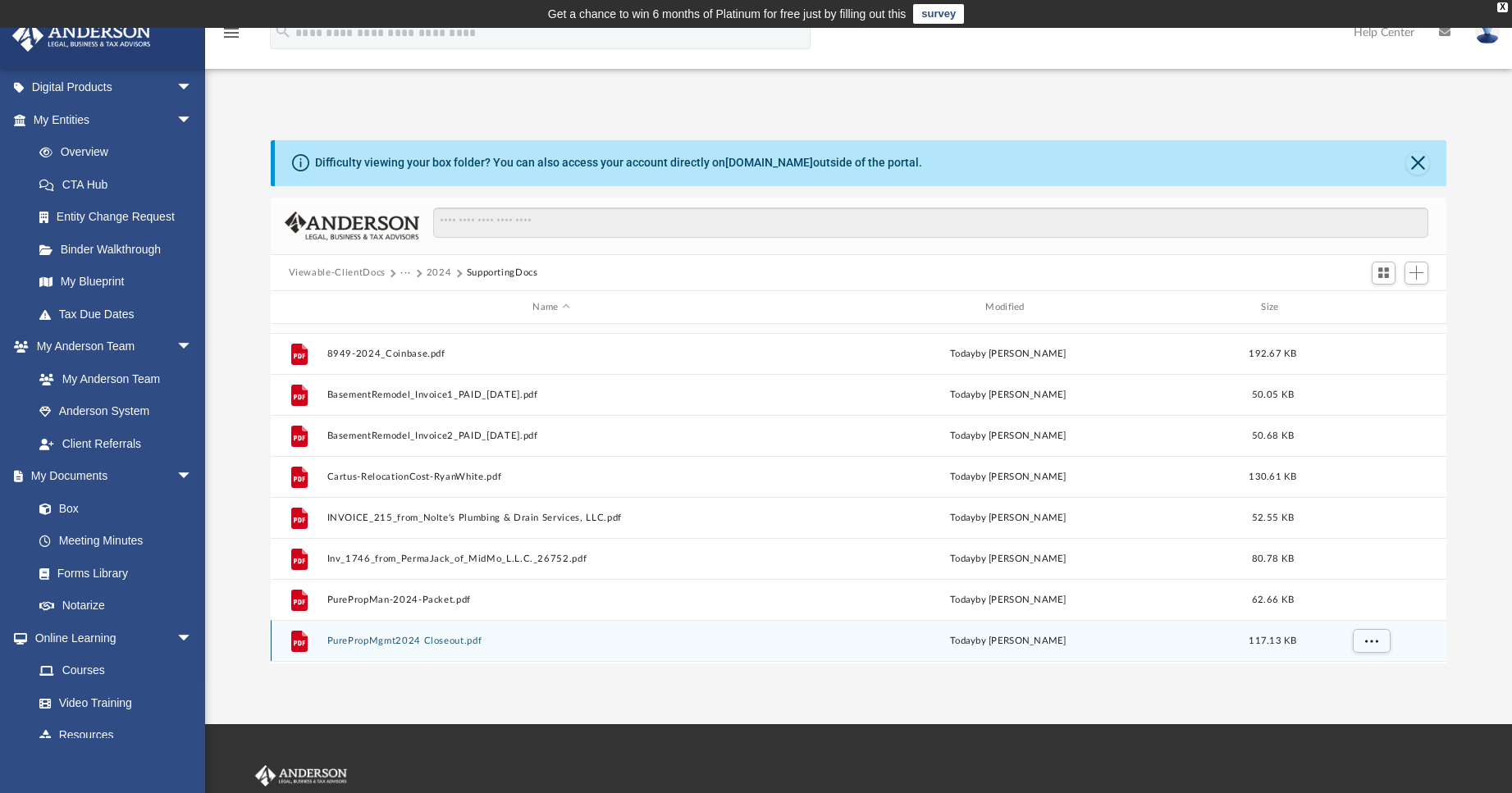
scroll to position [399, 0]
